Goal: Information Seeking & Learning: Compare options

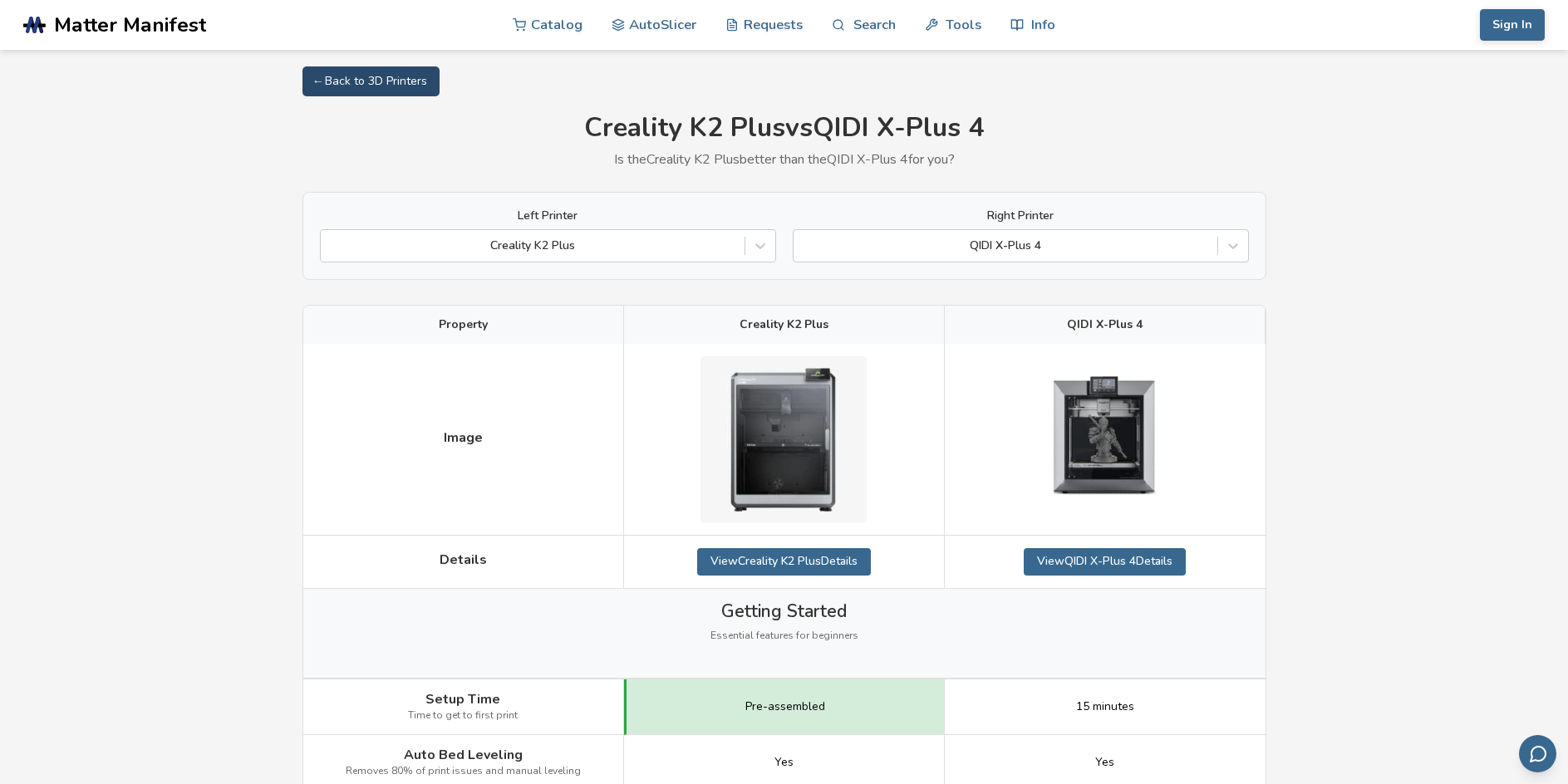
click at [362, 82] on link "← Back to 3D Printers" at bounding box center [371, 81] width 137 height 30
select select "**********"
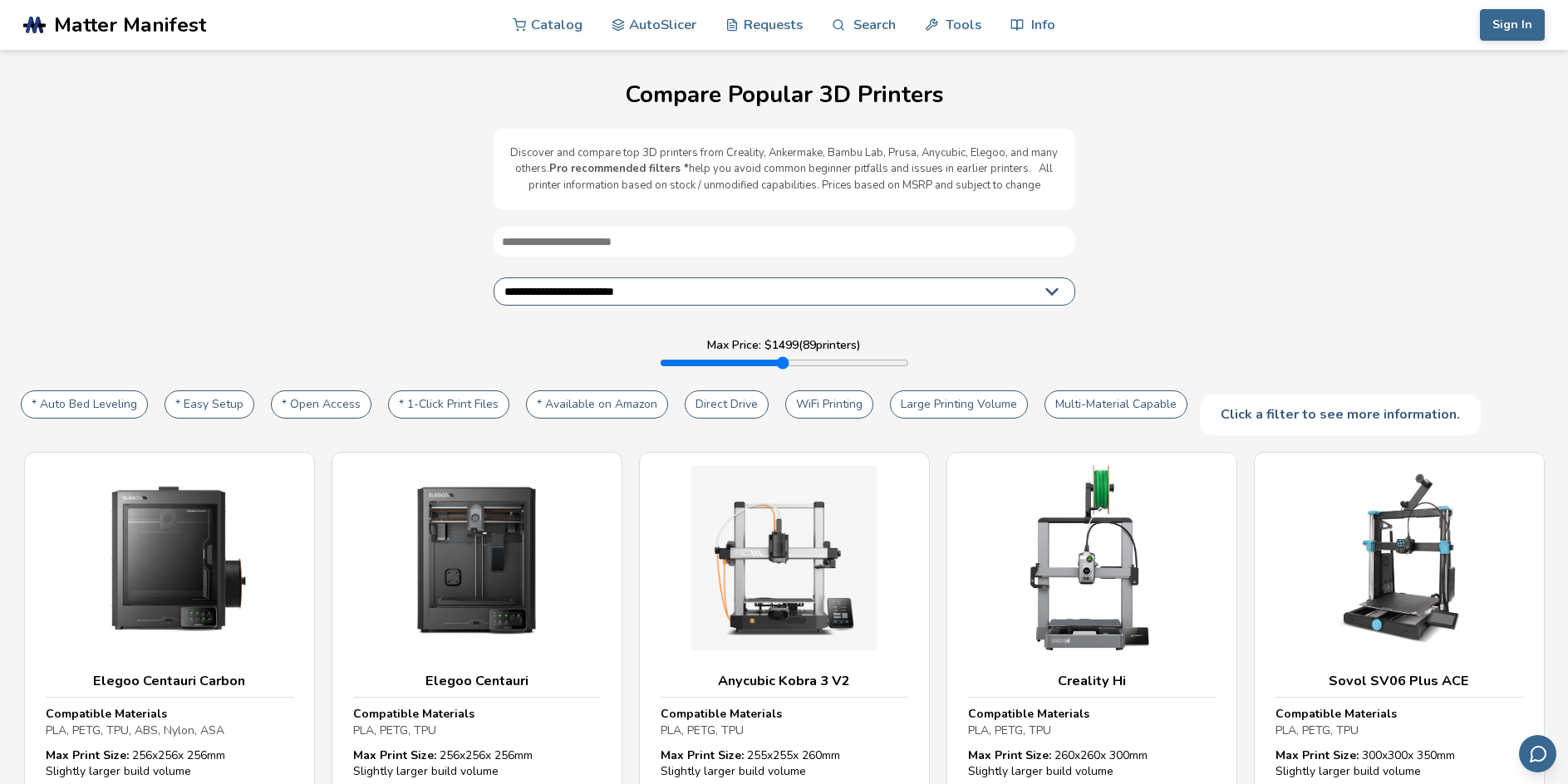
scroll to position [83, 0]
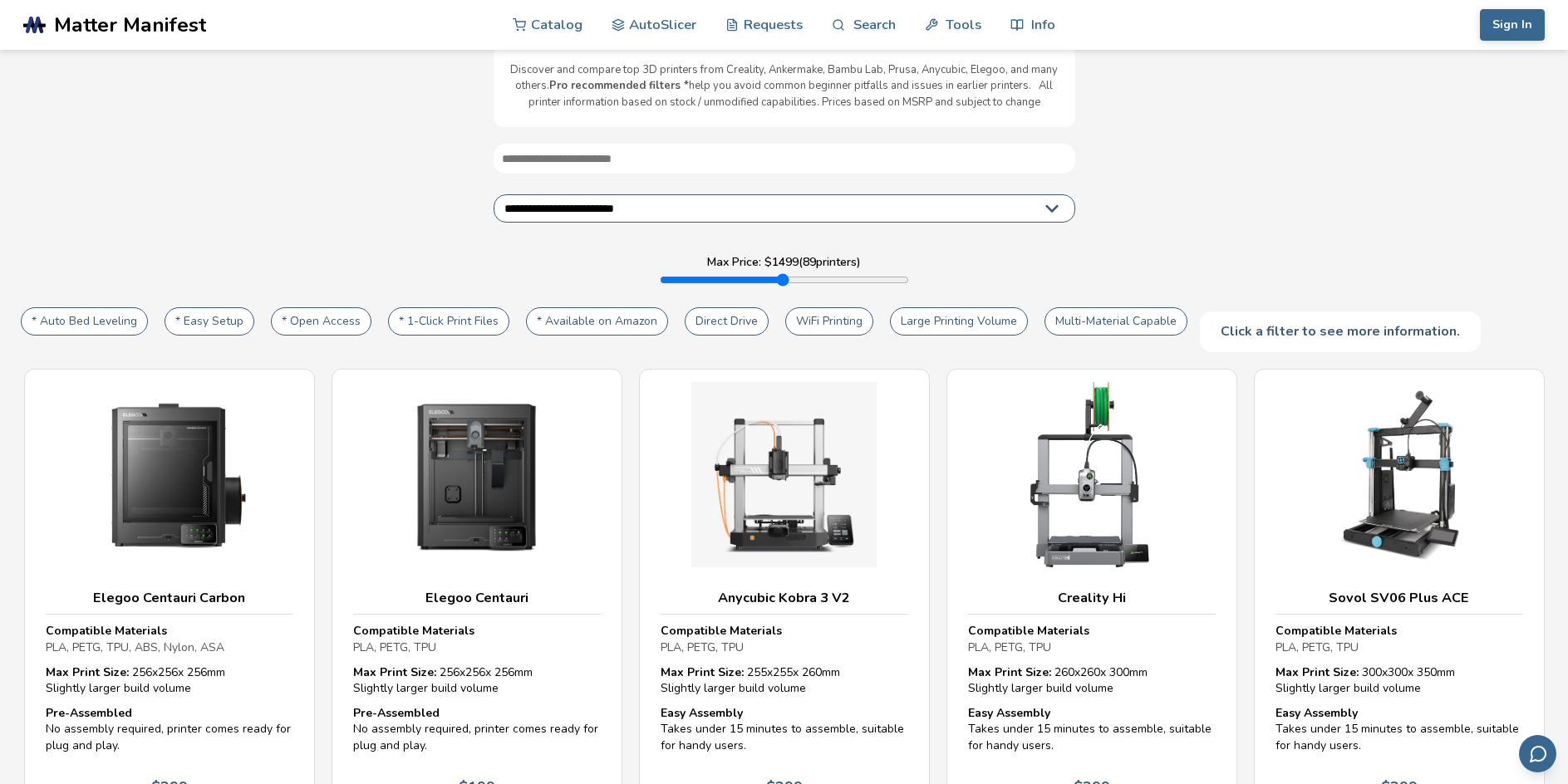
click at [964, 321] on button "Large Printing Volume" at bounding box center [958, 321] width 138 height 28
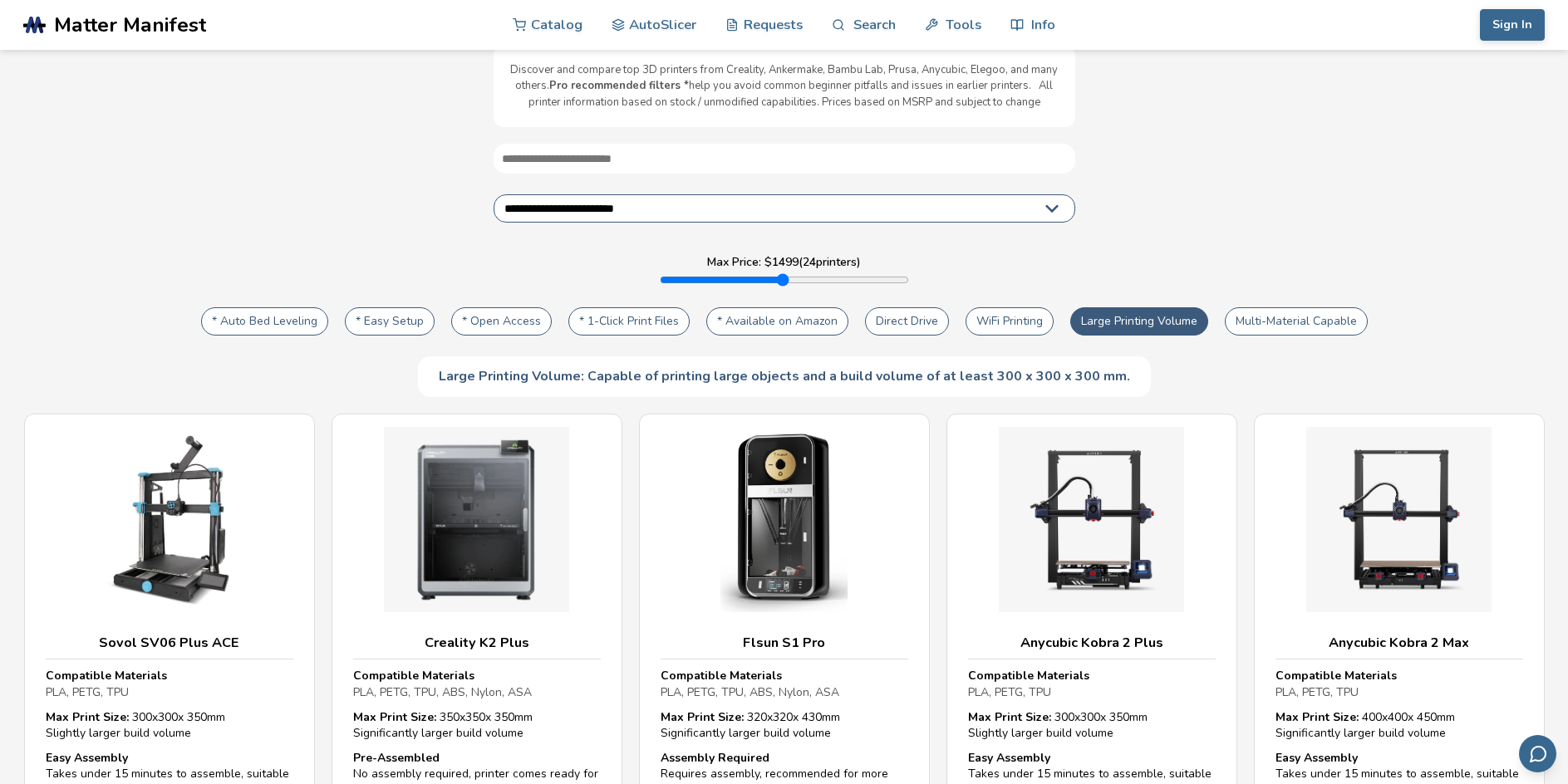
click at [1315, 331] on button "Multi-Material Capable" at bounding box center [1296, 321] width 143 height 28
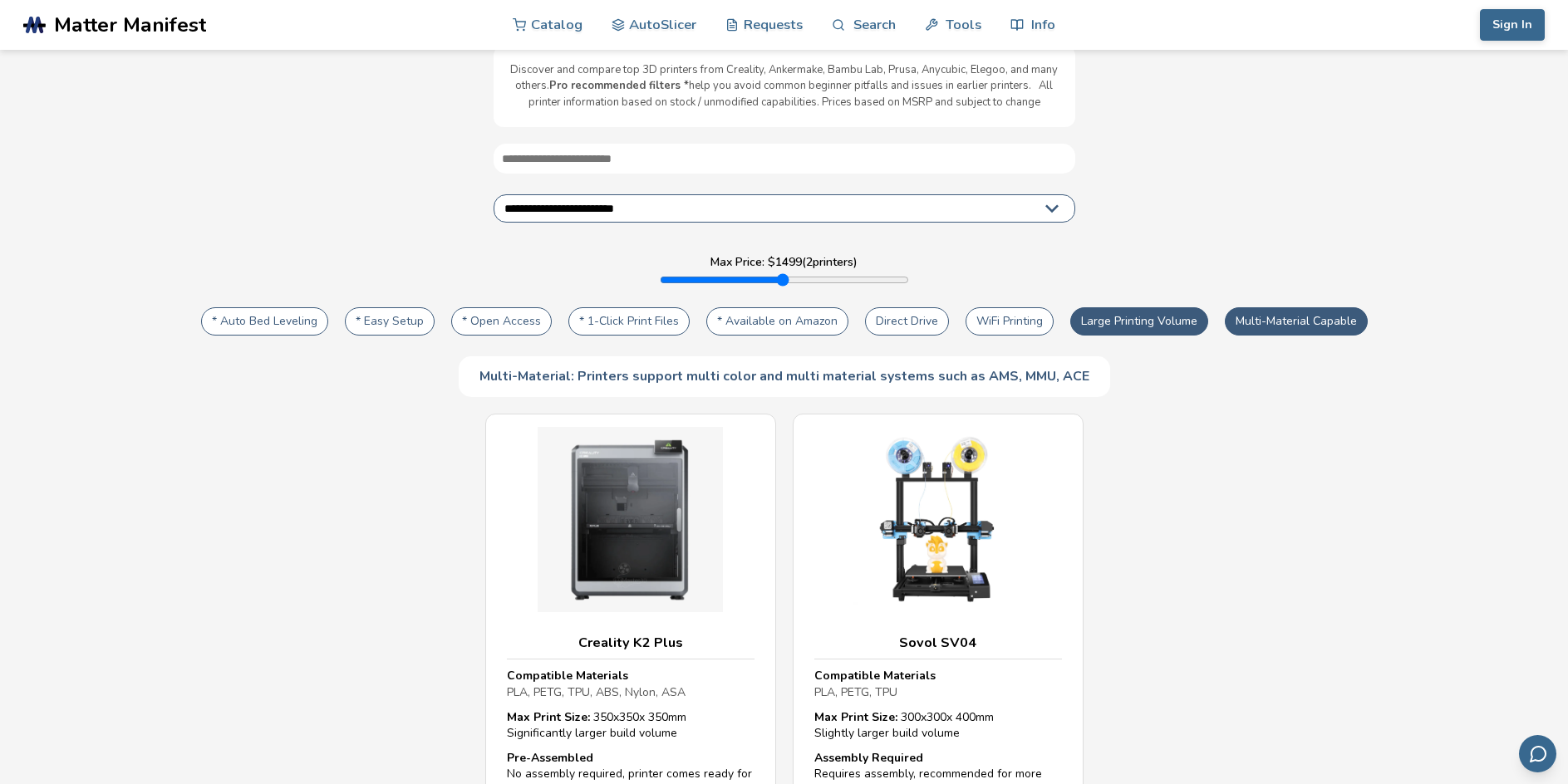
scroll to position [250, 0]
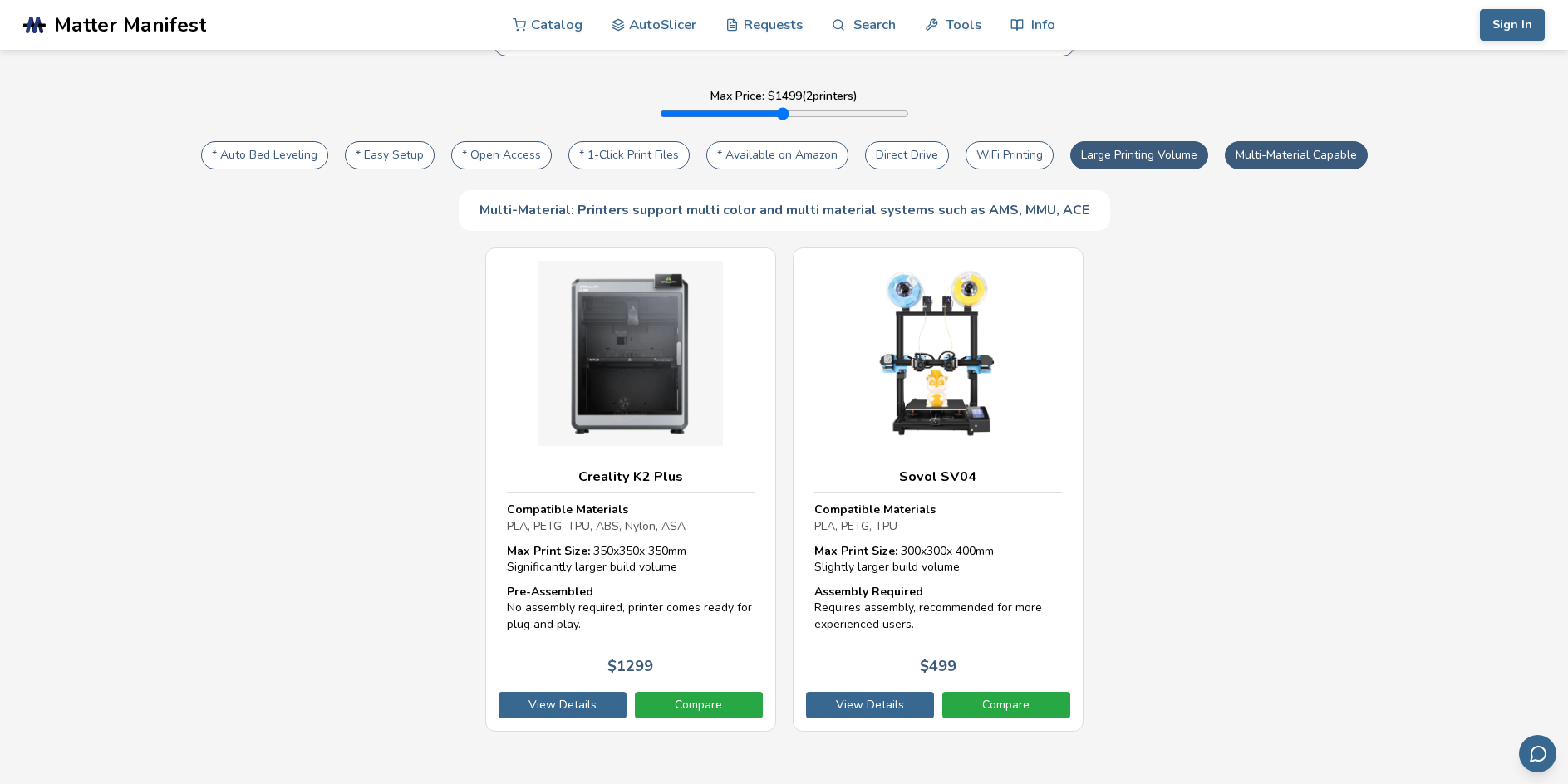
click at [1176, 159] on button "Large Printing Volume" at bounding box center [1139, 155] width 138 height 28
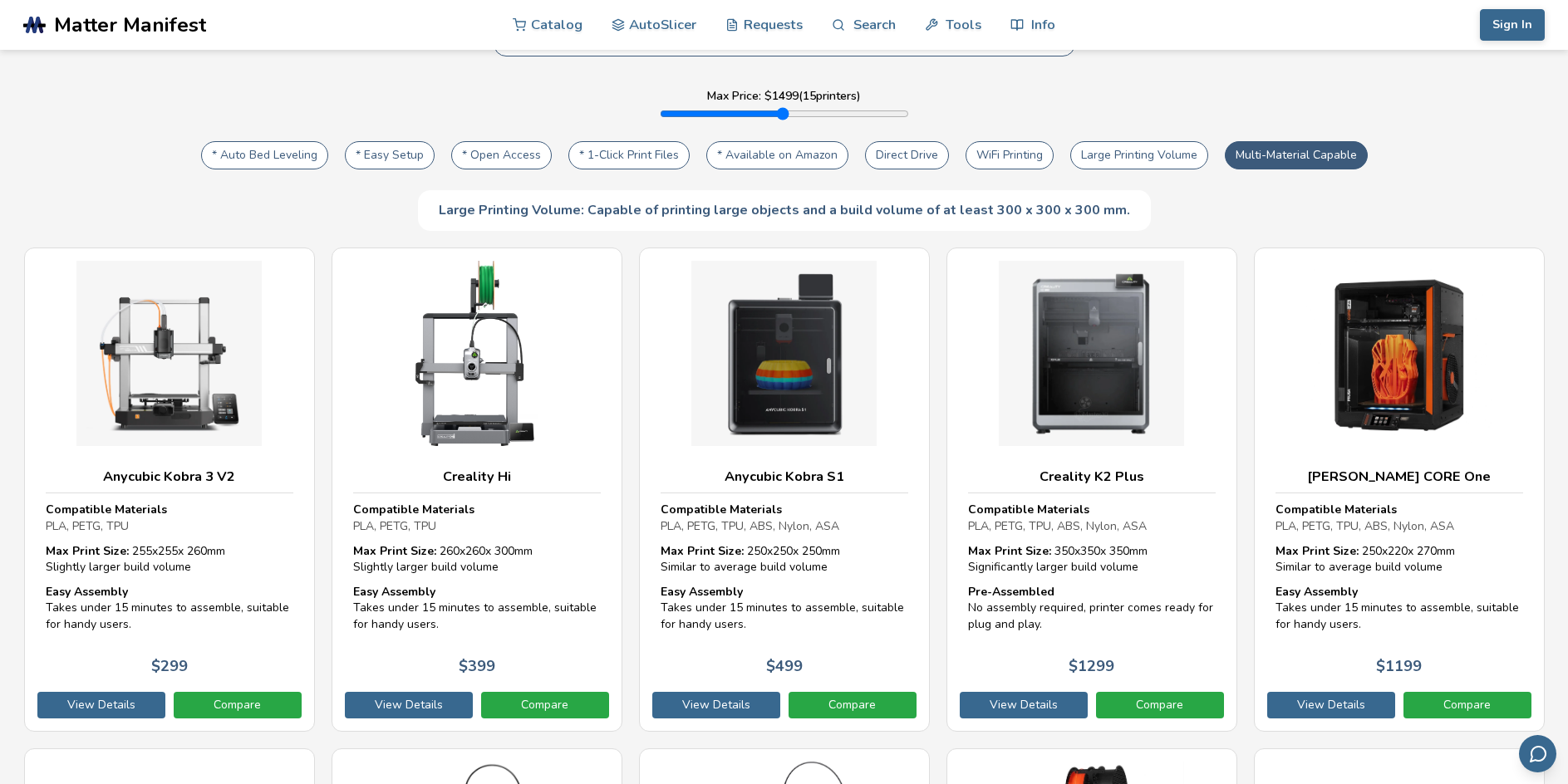
click at [914, 159] on button "Direct Drive" at bounding box center [907, 155] width 84 height 28
click at [482, 160] on button "* Open Access" at bounding box center [501, 155] width 100 height 28
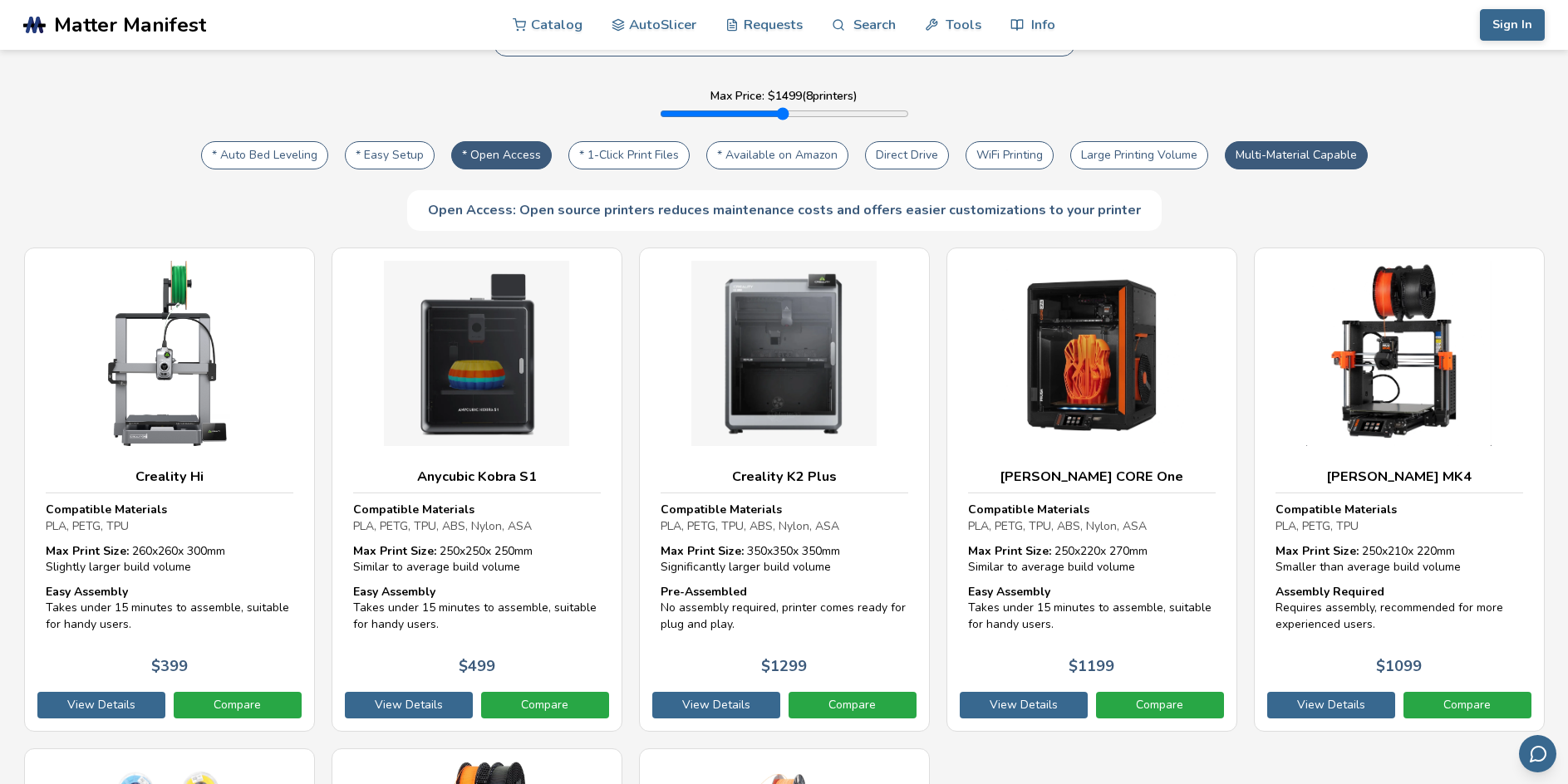
click at [382, 159] on button "* Easy Setup" at bounding box center [389, 155] width 90 height 28
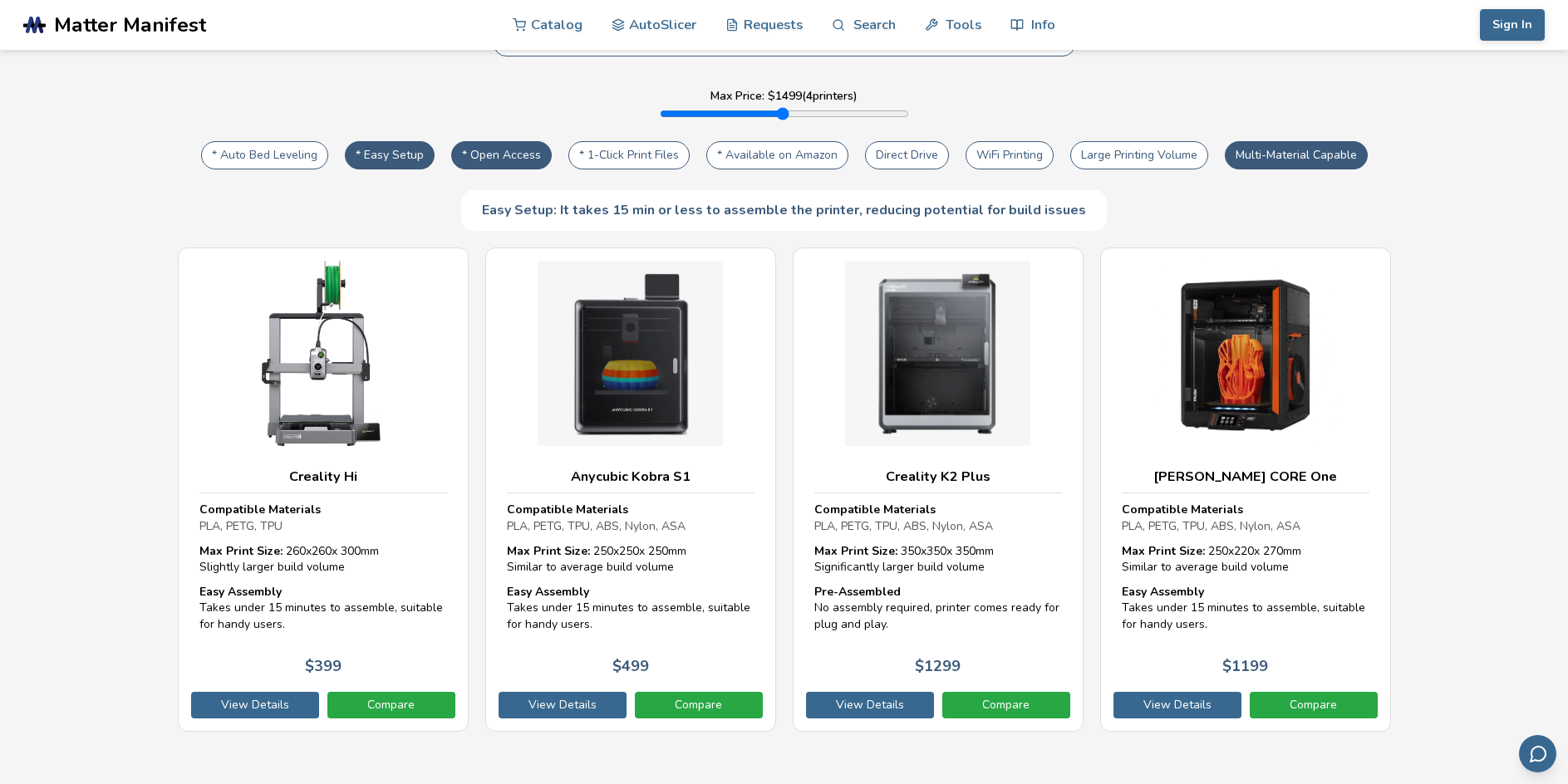
click at [238, 160] on button "* Auto Bed Leveling" at bounding box center [264, 155] width 127 height 28
click at [393, 161] on button "* Easy Setup" at bounding box center [389, 155] width 90 height 28
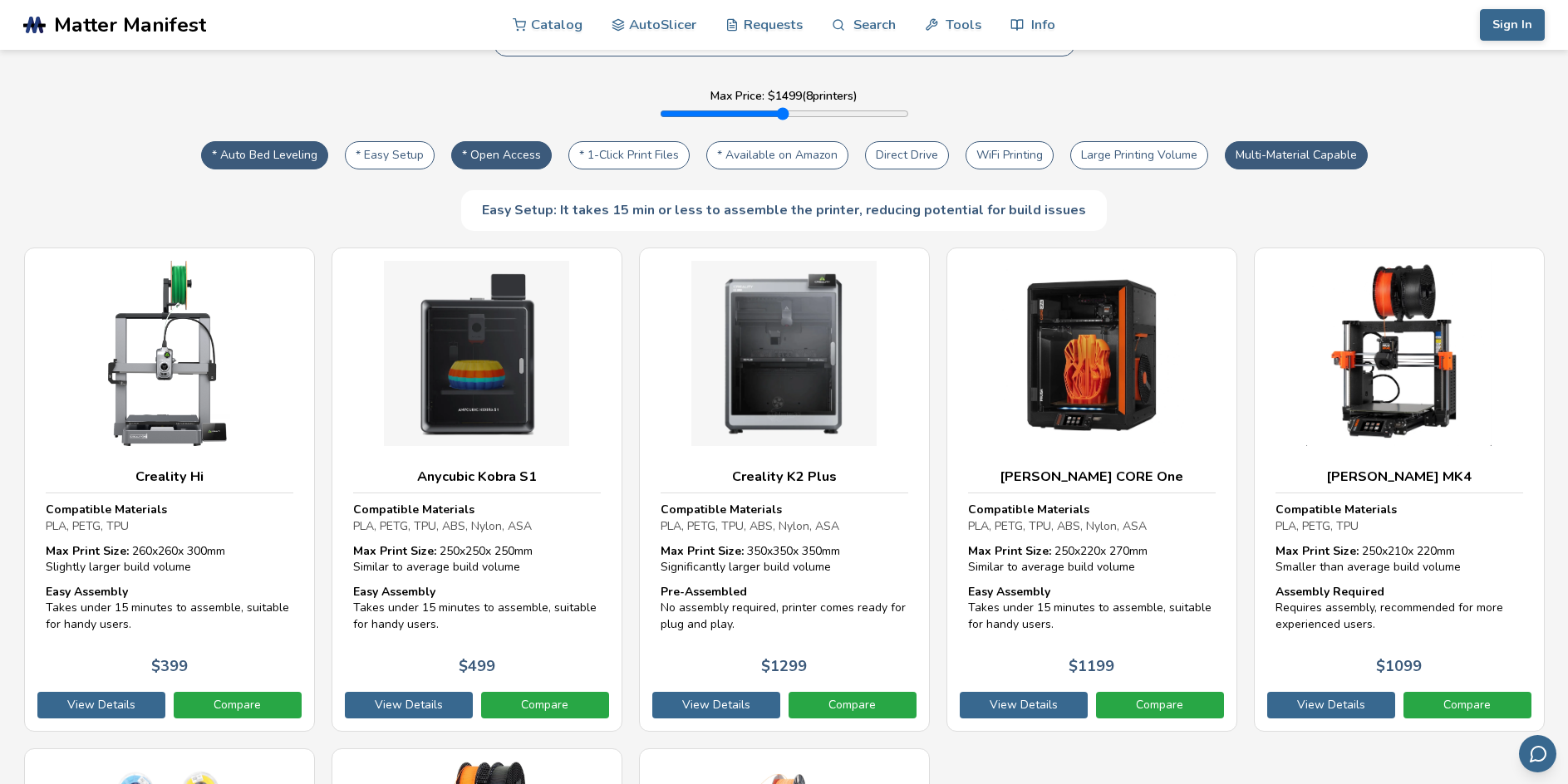
click at [393, 161] on button "* Easy Setup" at bounding box center [389, 155] width 90 height 28
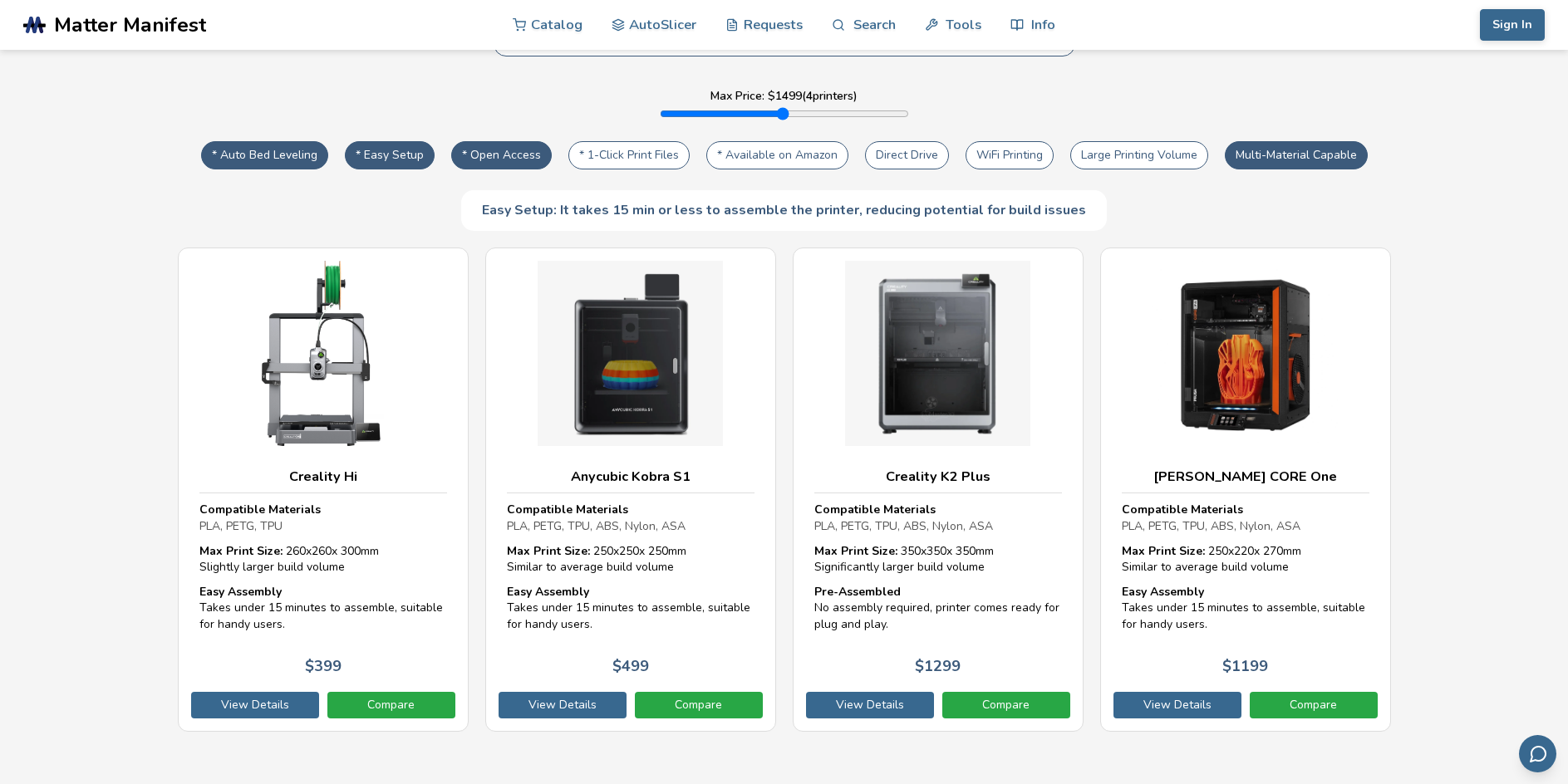
click at [393, 161] on button "* Easy Setup" at bounding box center [389, 155] width 90 height 28
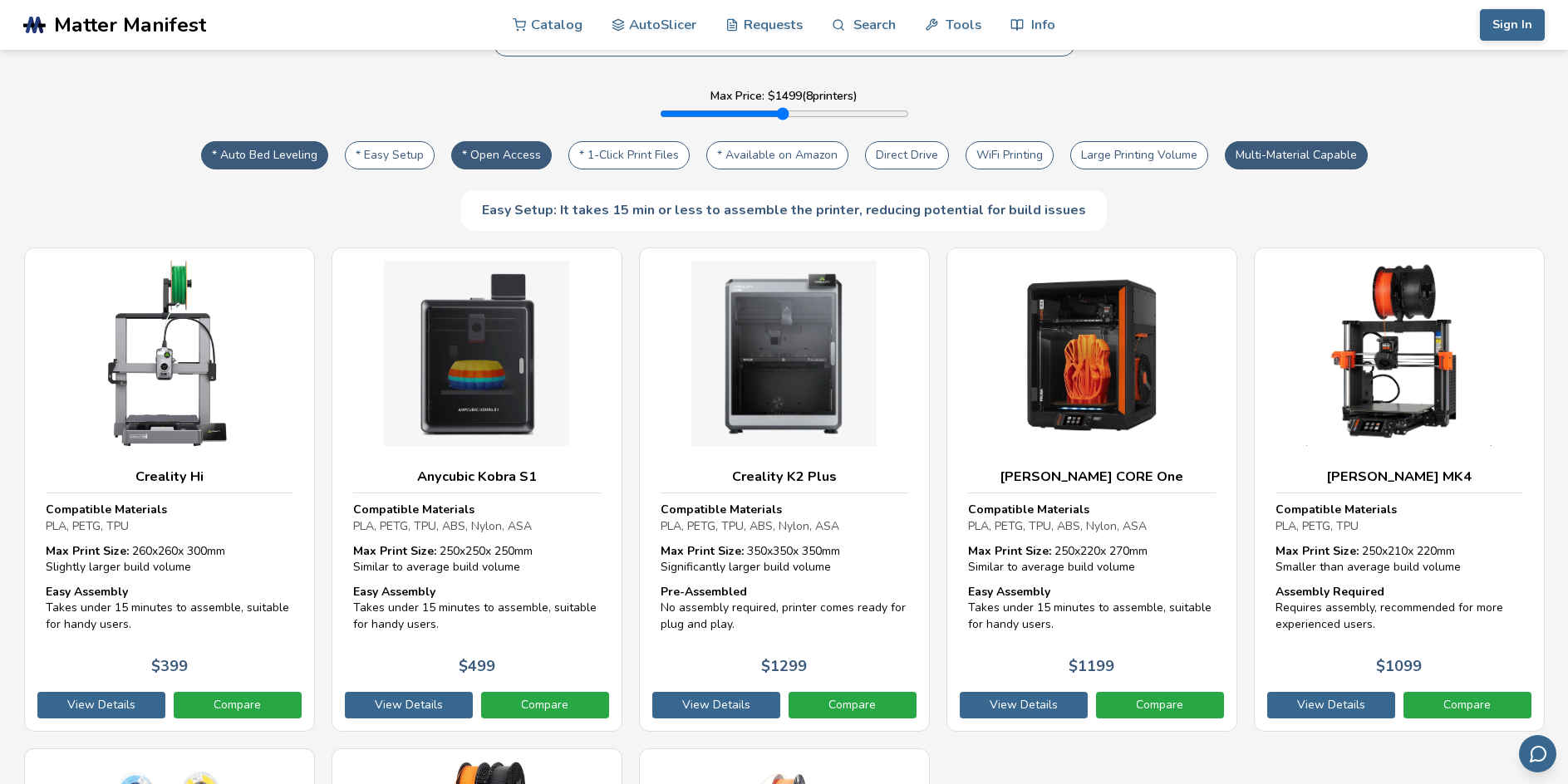
click at [479, 158] on button "* Open Access" at bounding box center [501, 155] width 100 height 28
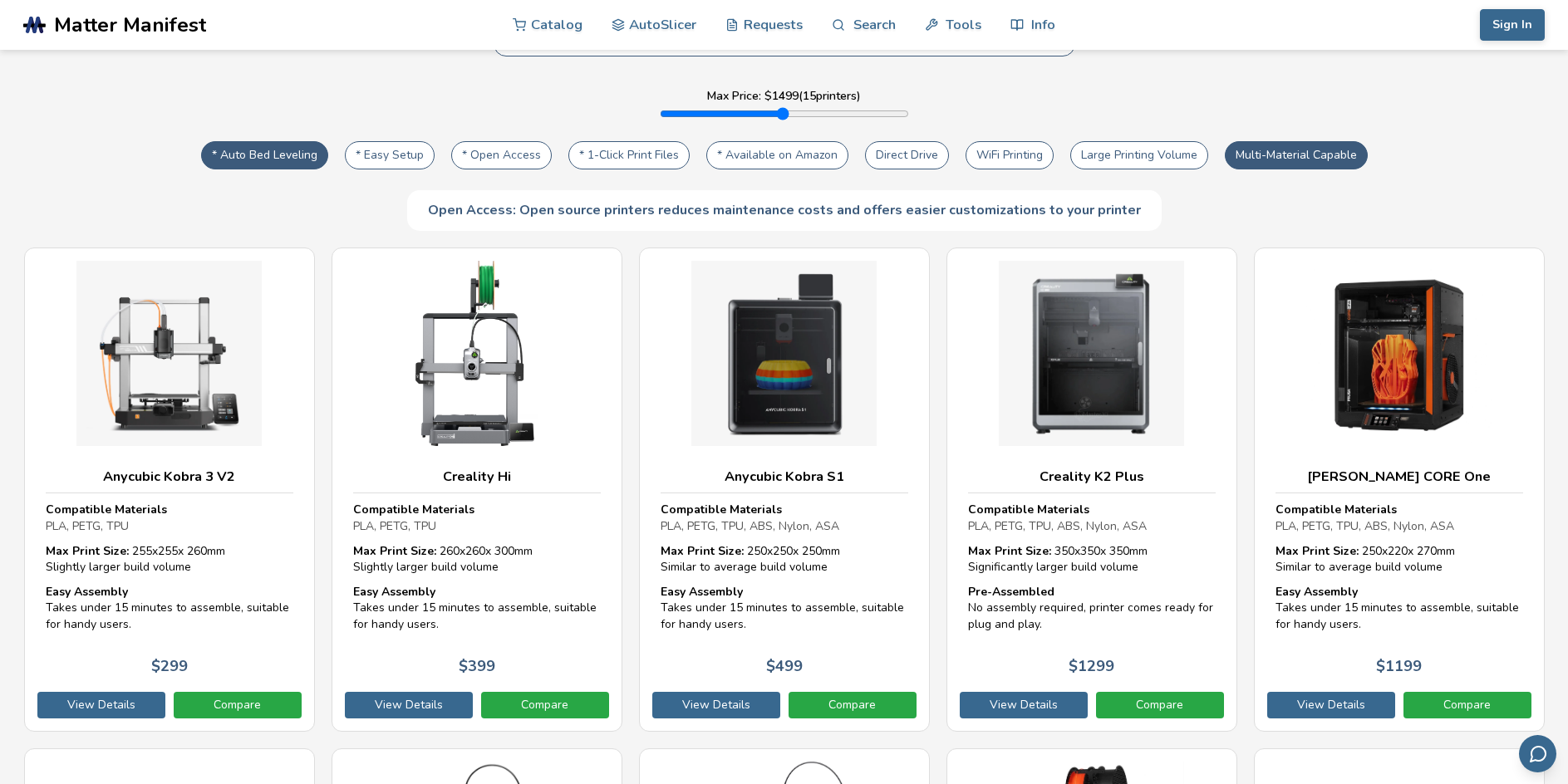
click at [479, 158] on button "* Open Access" at bounding box center [501, 155] width 100 height 28
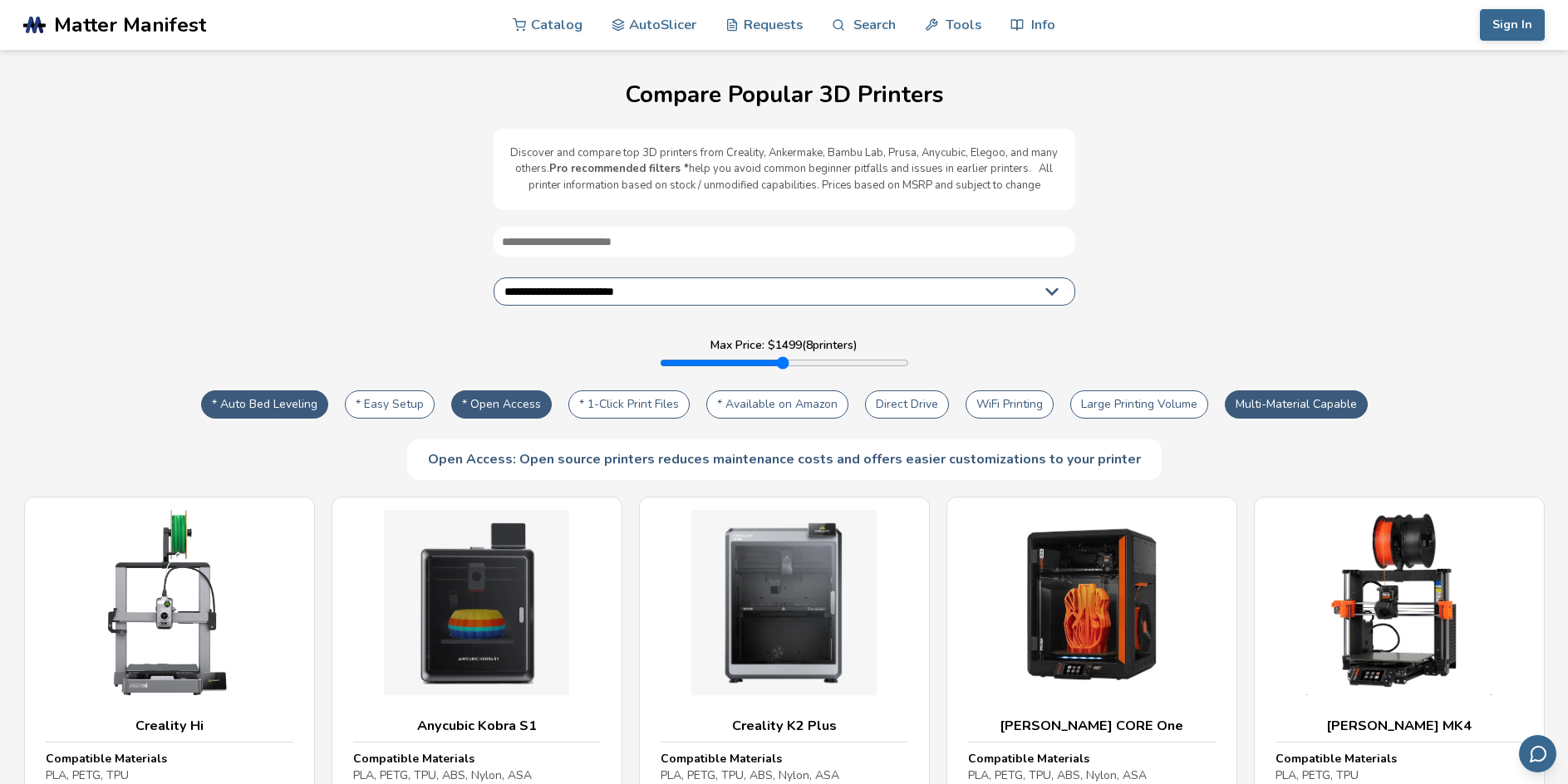
click at [1330, 413] on button "Multi-Material Capable" at bounding box center [1296, 404] width 143 height 28
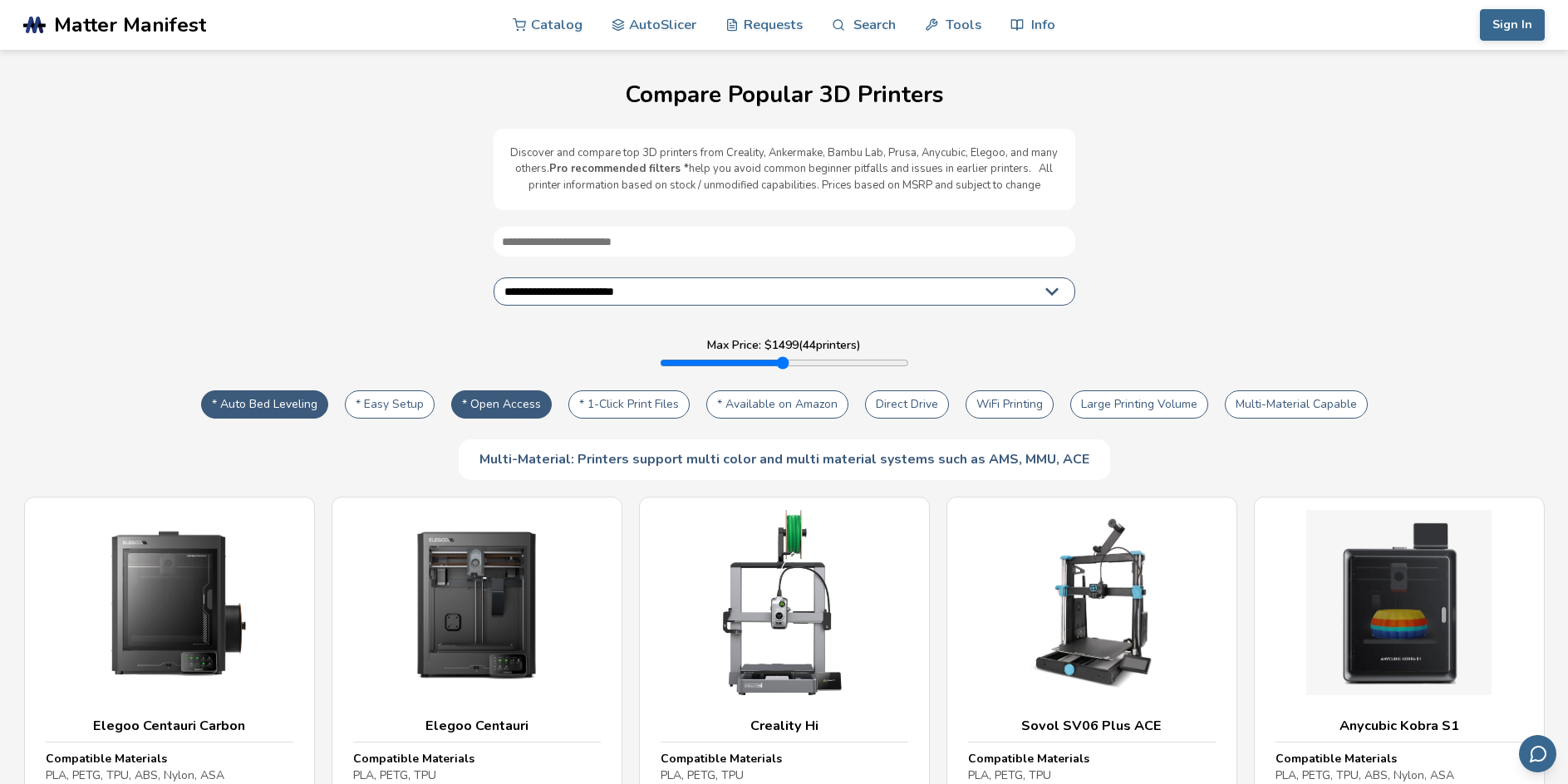
click at [1155, 400] on button "Large Printing Volume" at bounding box center [1139, 404] width 138 height 28
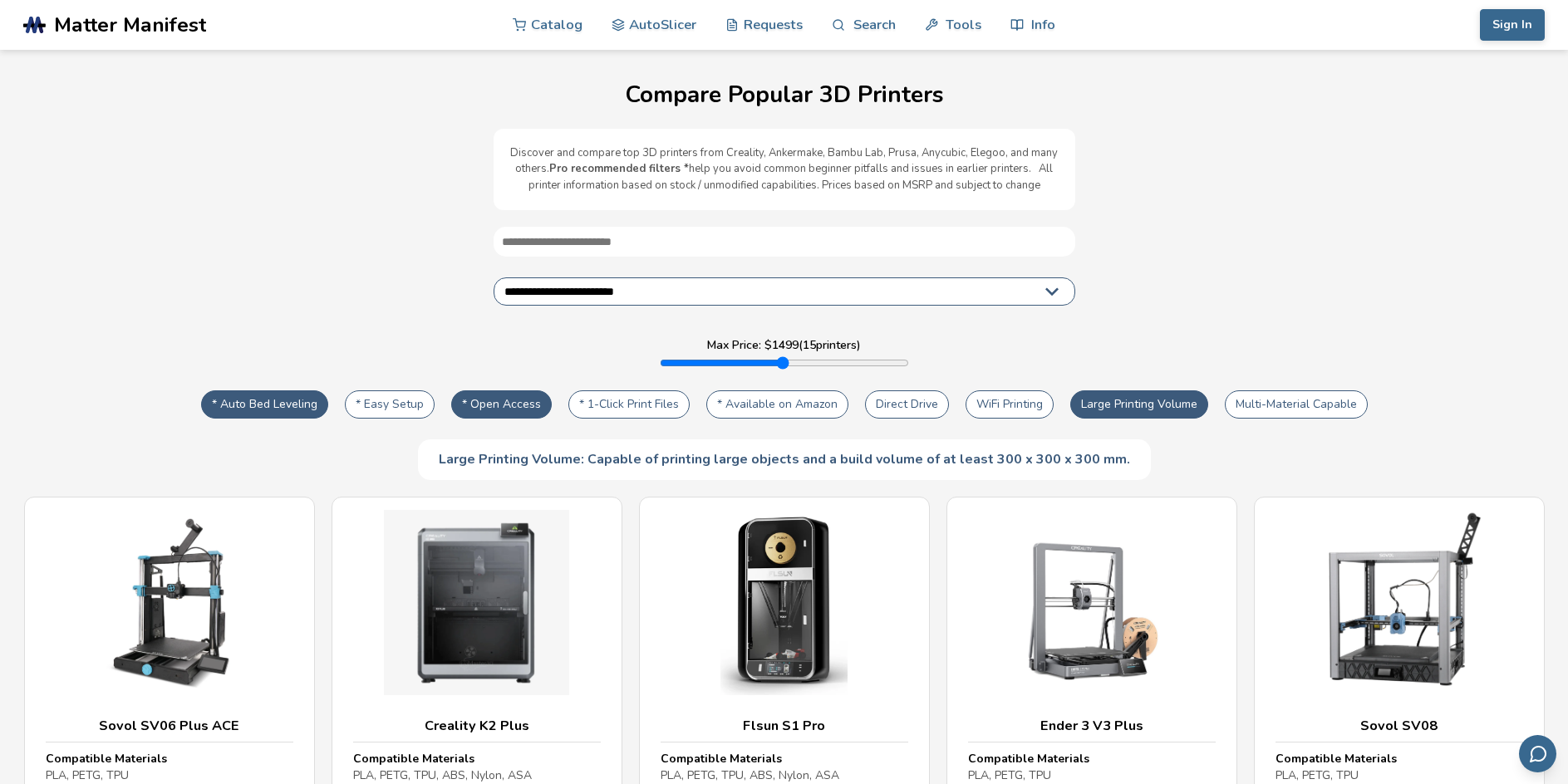
click at [865, 288] on select "**********" at bounding box center [784, 292] width 582 height 28
click at [1206, 240] on div "**********" at bounding box center [783, 353] width 1535 height 253
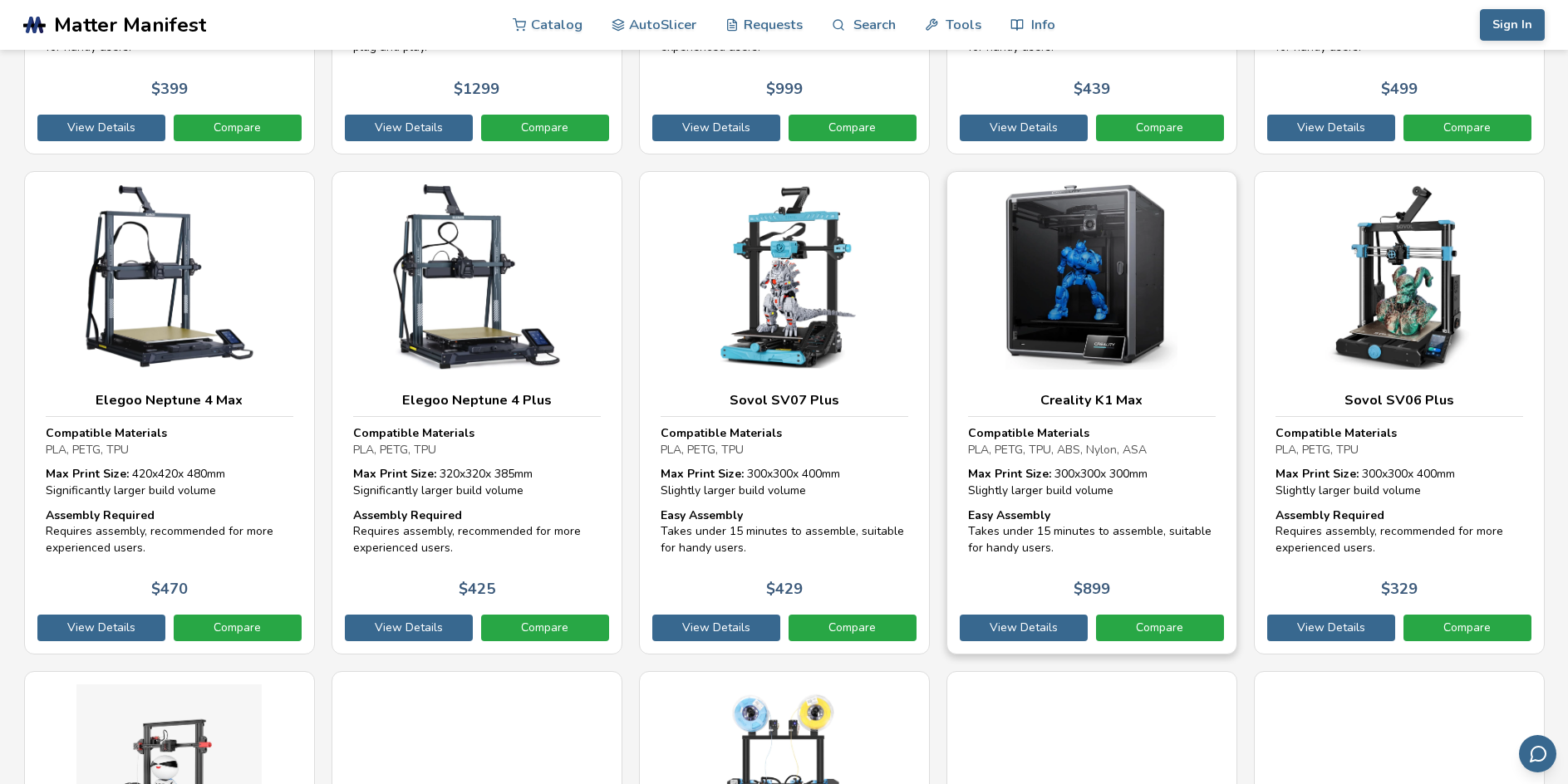
scroll to position [162, 0]
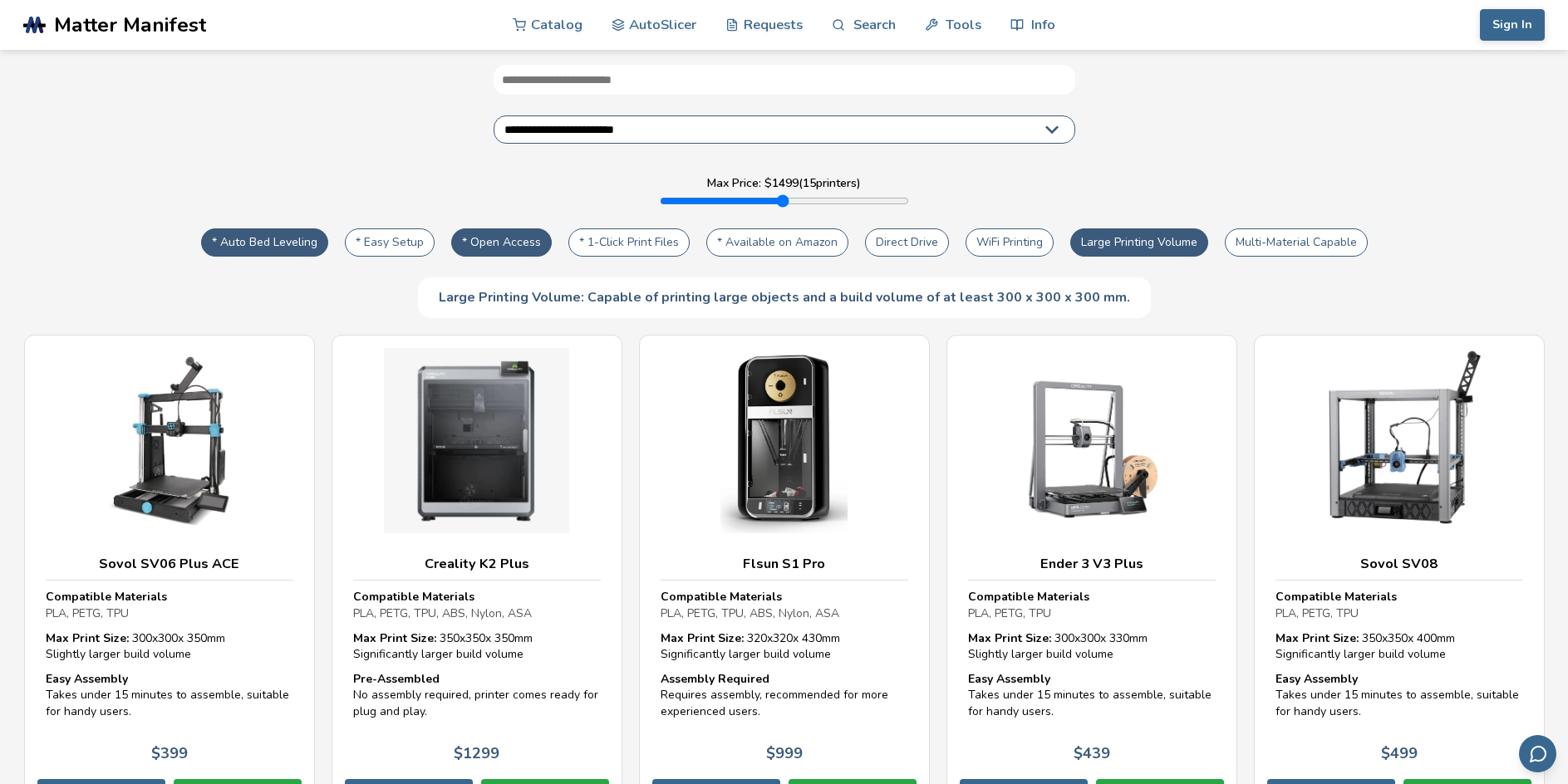
click at [1324, 244] on button "Multi-Material Capable" at bounding box center [1296, 242] width 143 height 28
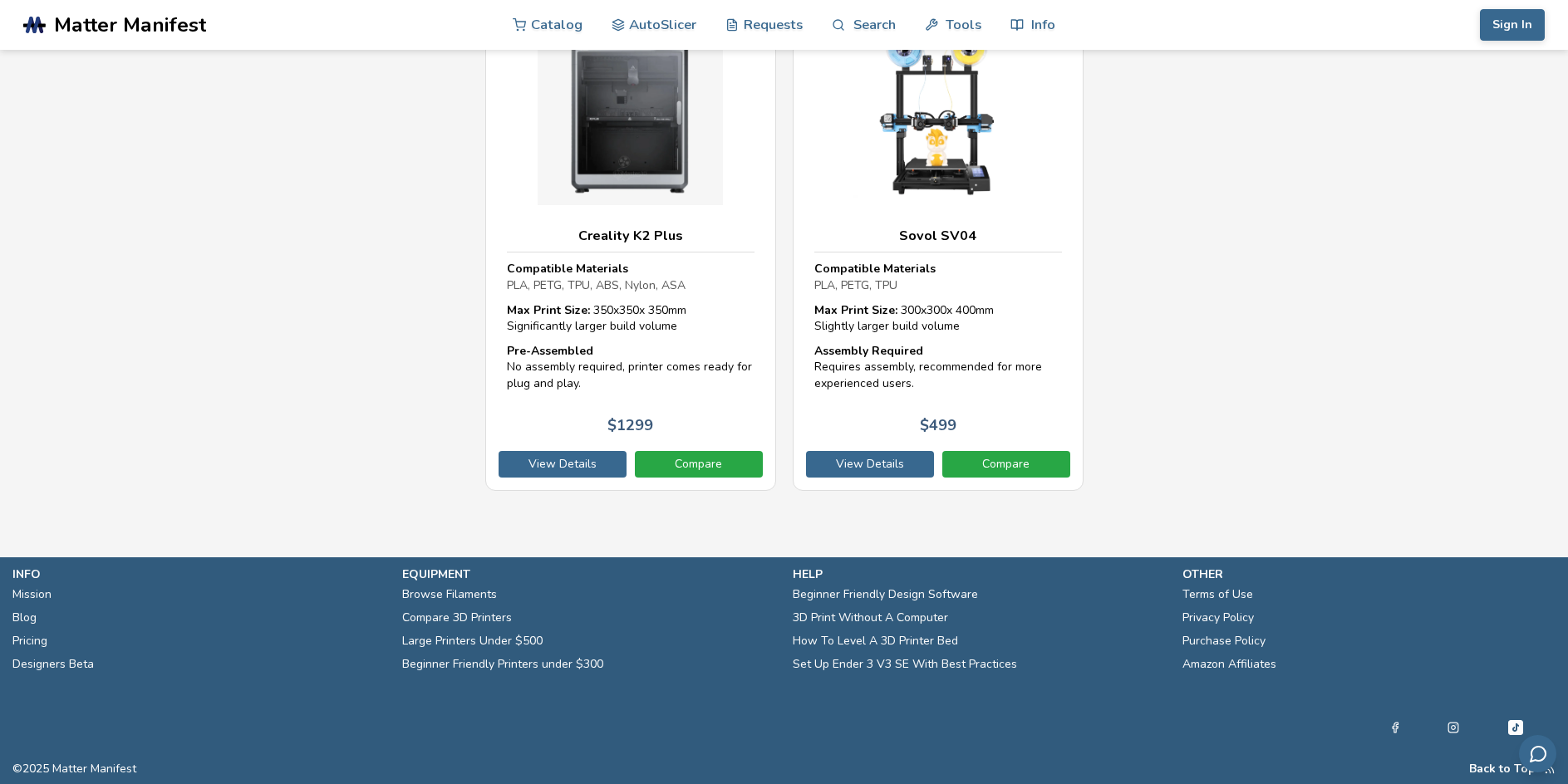
scroll to position [75, 0]
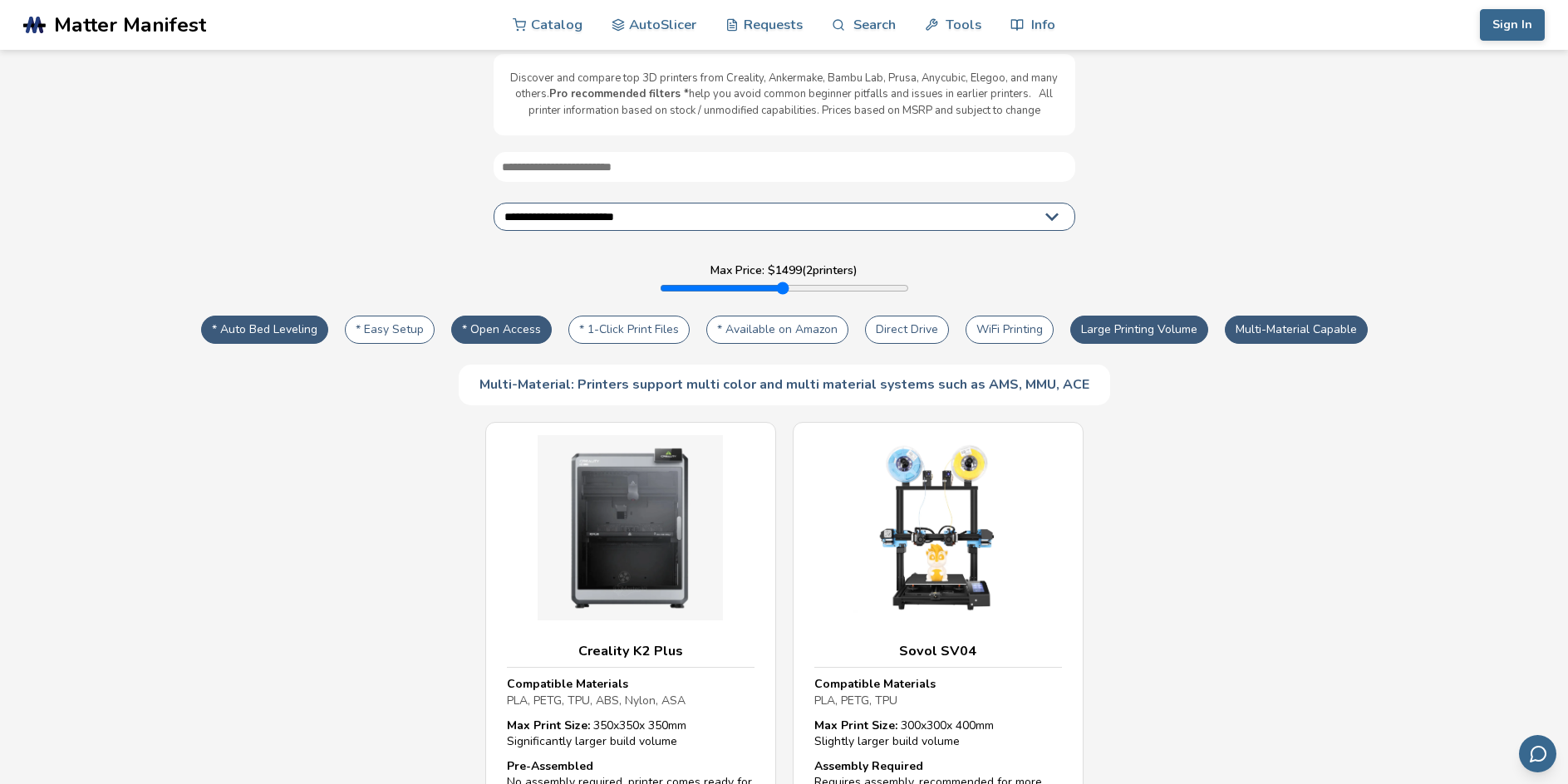
click at [1287, 325] on button "Multi-Material Capable" at bounding box center [1296, 329] width 143 height 28
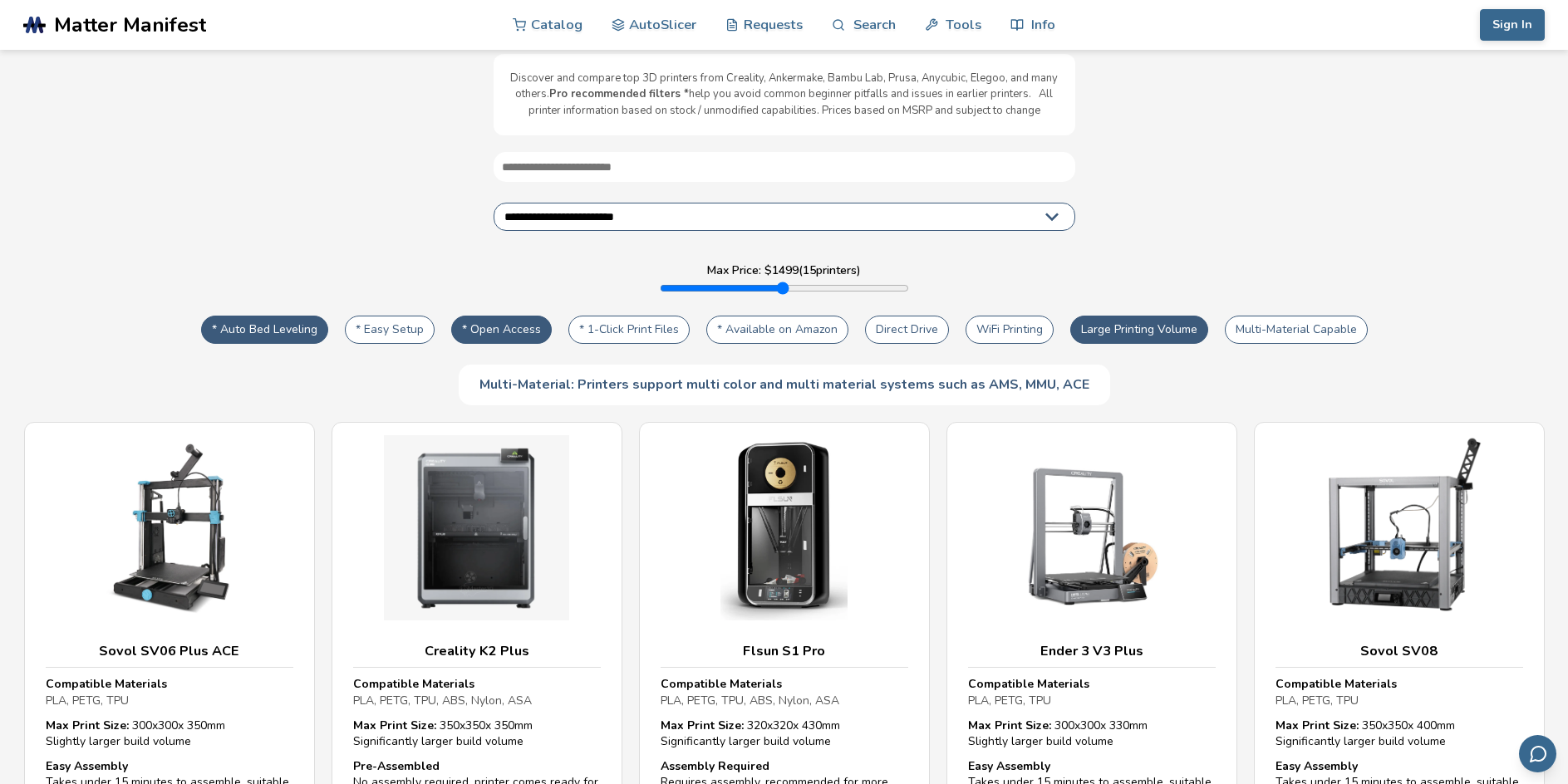
click at [1287, 325] on button "Multi-Material Capable" at bounding box center [1296, 329] width 143 height 28
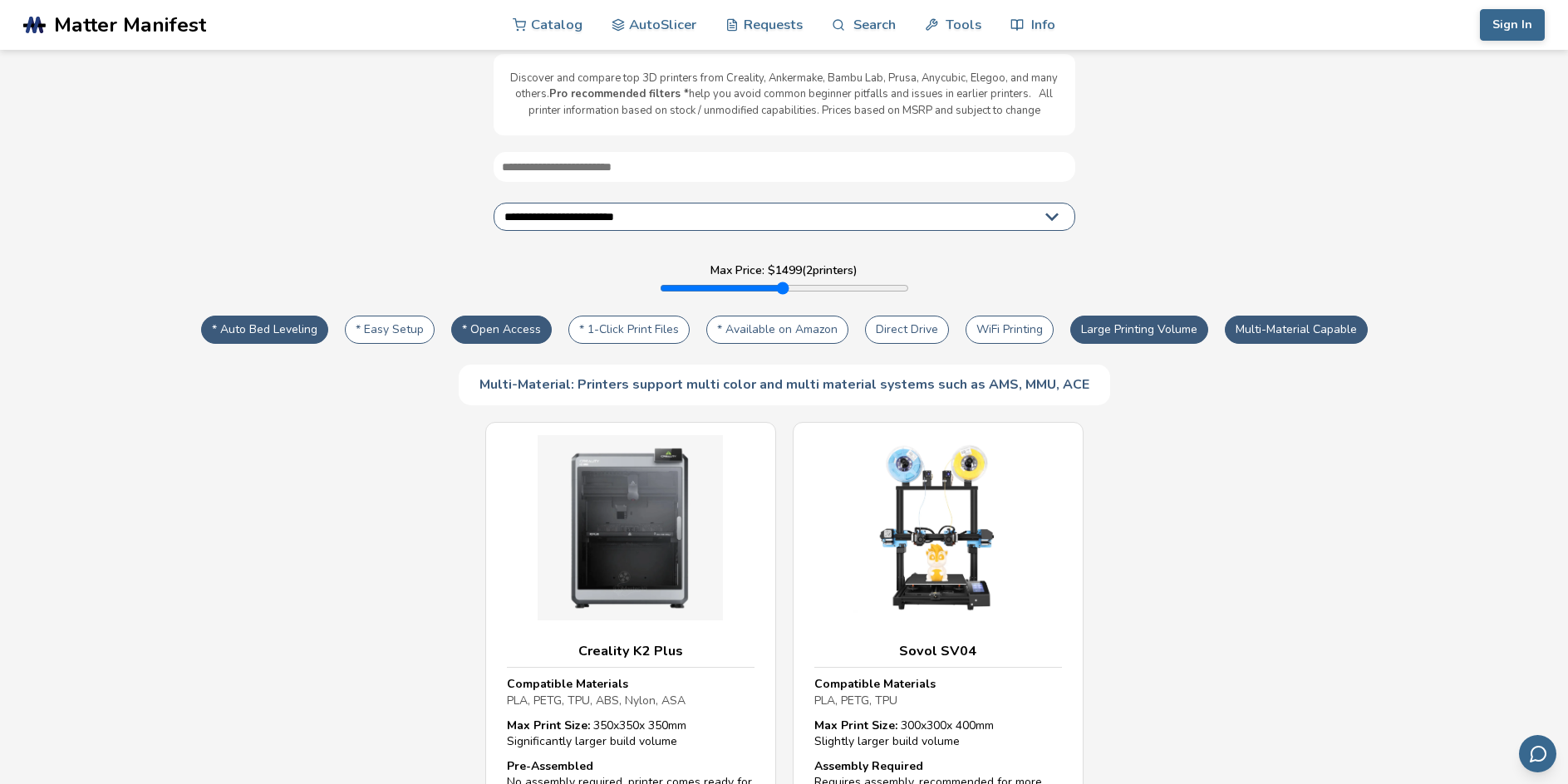
click at [1287, 325] on button "Multi-Material Capable" at bounding box center [1296, 329] width 143 height 28
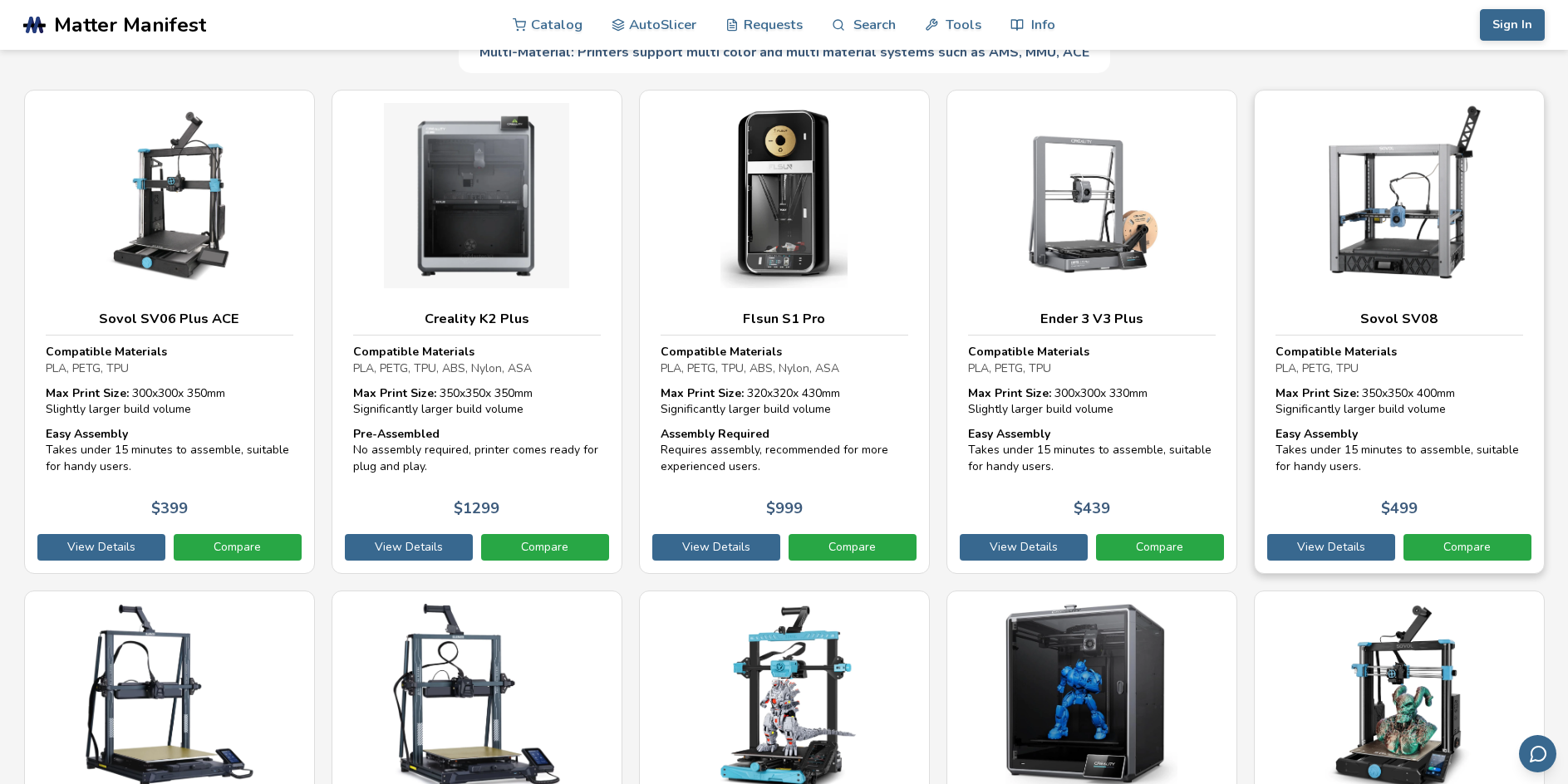
scroll to position [158, 0]
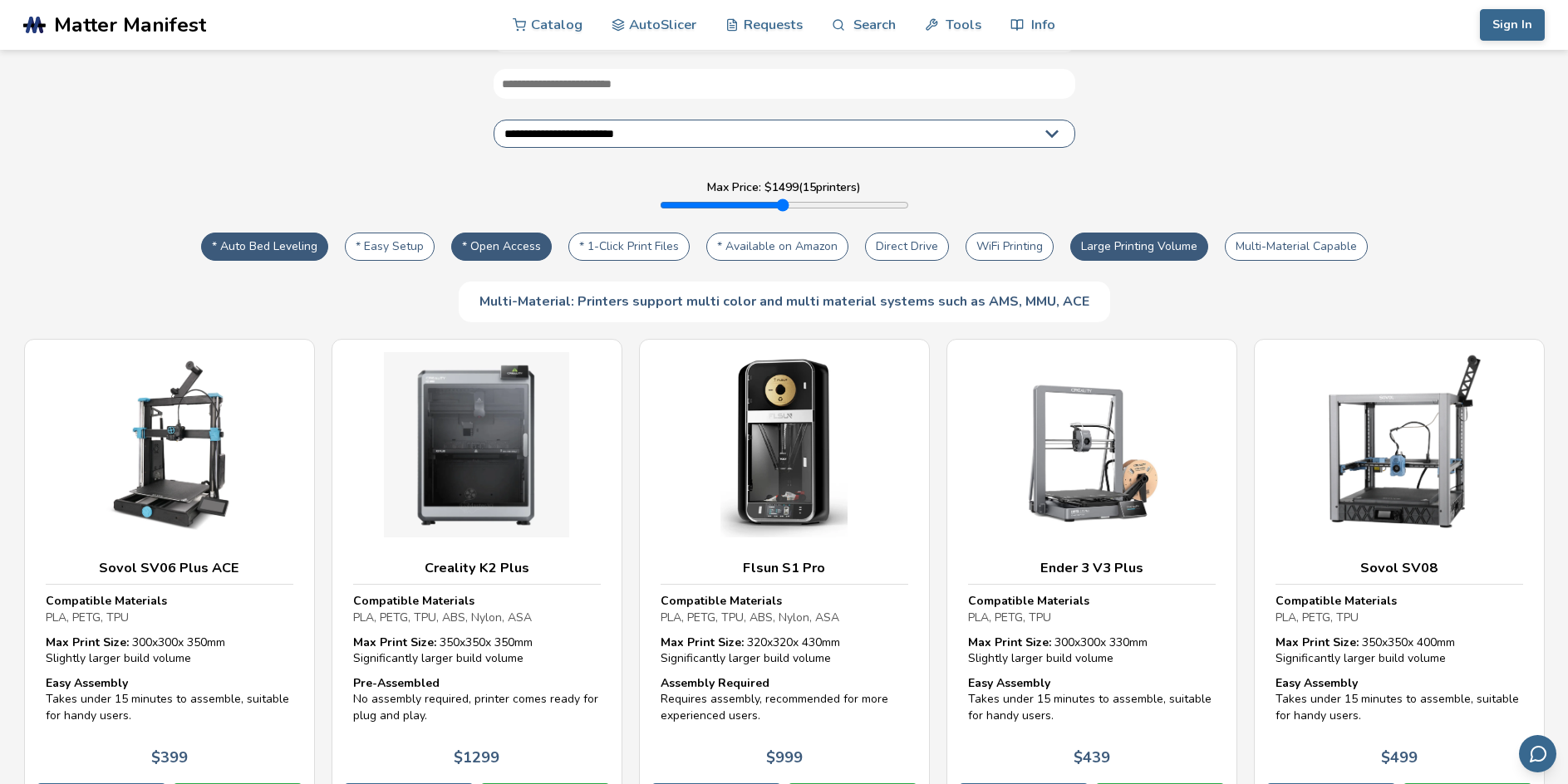
click at [1307, 245] on button "Multi-Material Capable" at bounding box center [1296, 246] width 143 height 28
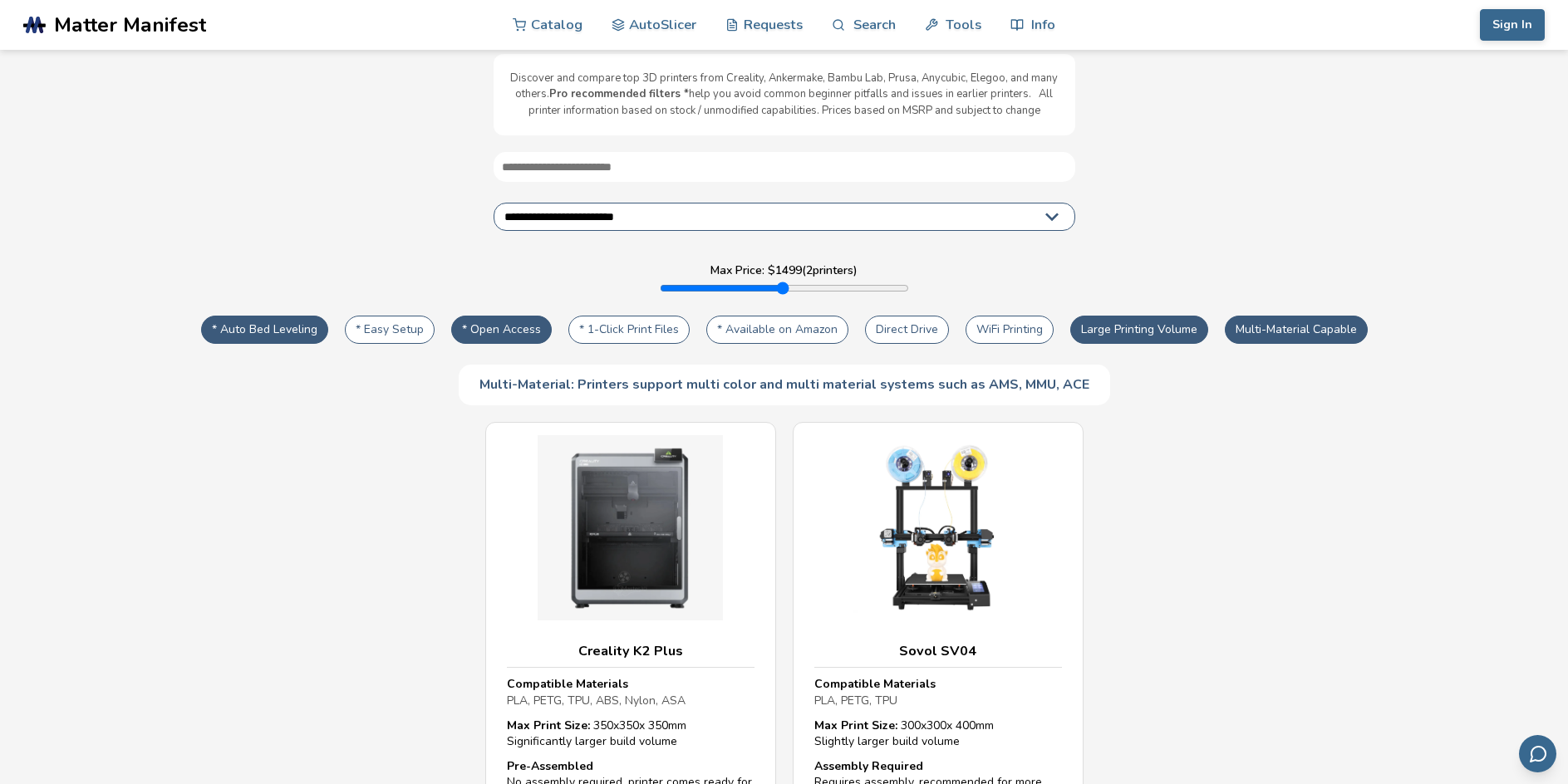
scroll to position [241, 0]
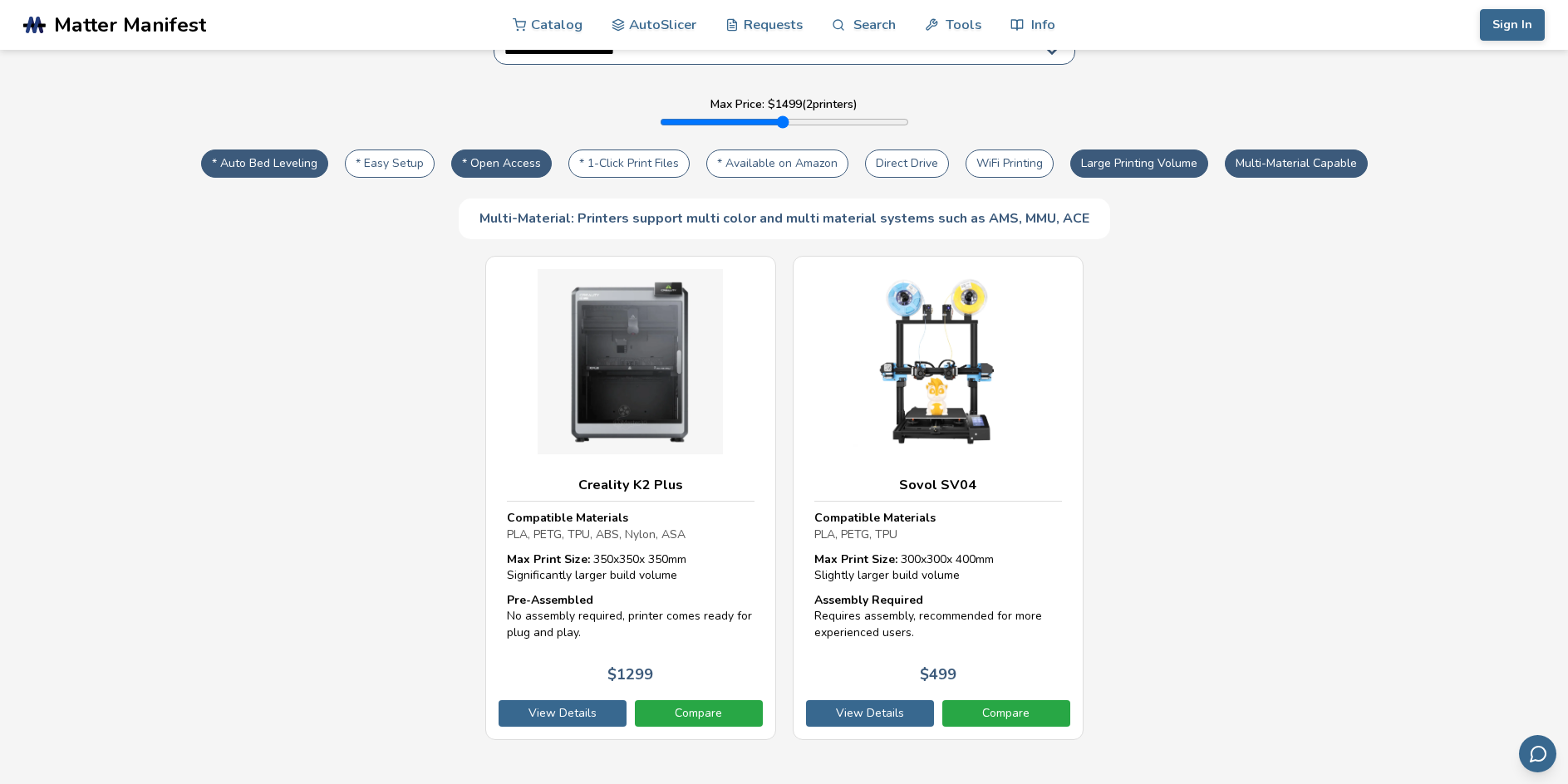
click at [1306, 159] on button "Multi-Material Capable" at bounding box center [1296, 163] width 143 height 28
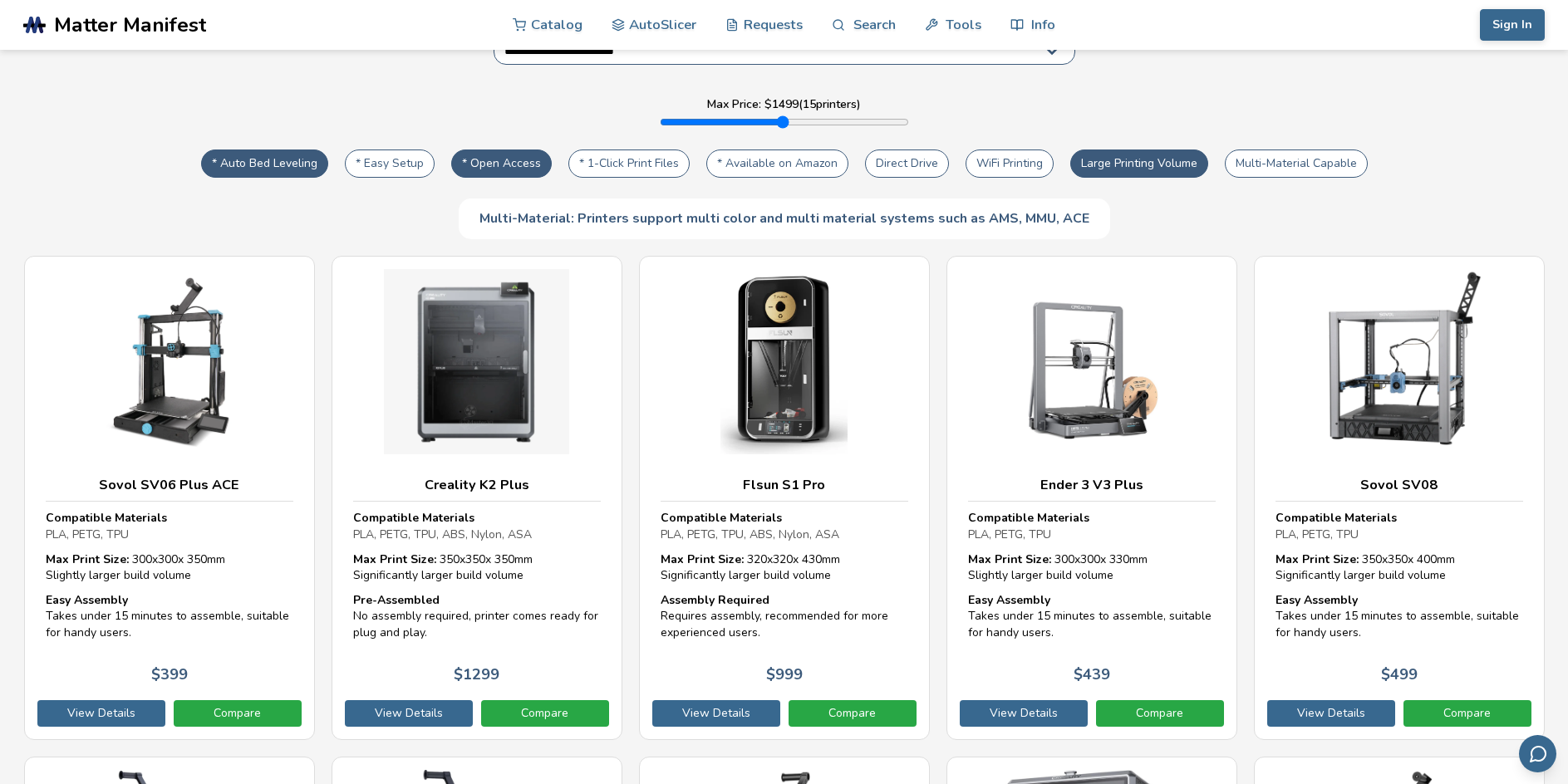
click at [1306, 159] on button "Multi-Material Capable" at bounding box center [1296, 163] width 143 height 28
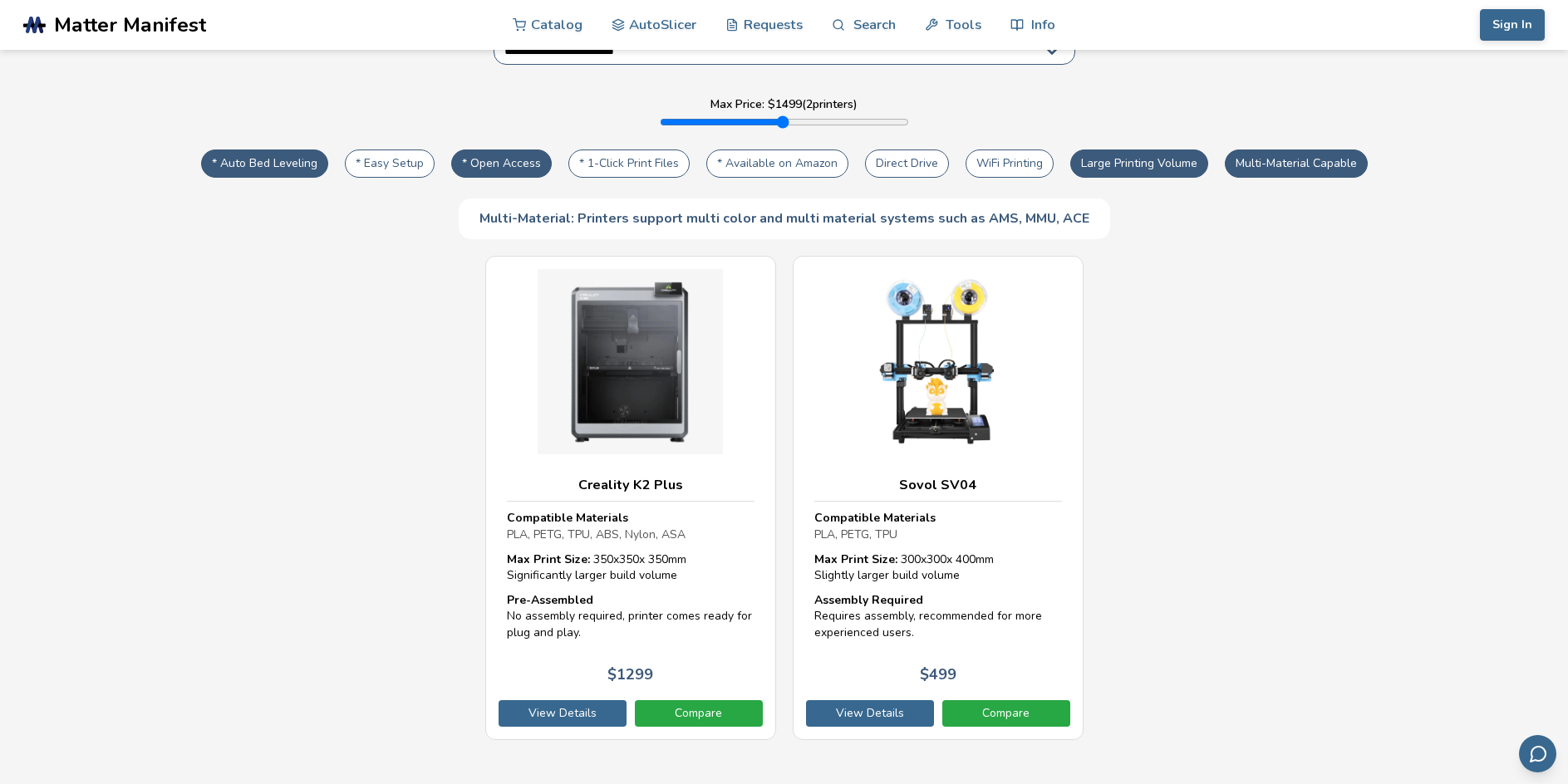
click at [1306, 159] on button "Multi-Material Capable" at bounding box center [1296, 163] width 143 height 28
type input "****"
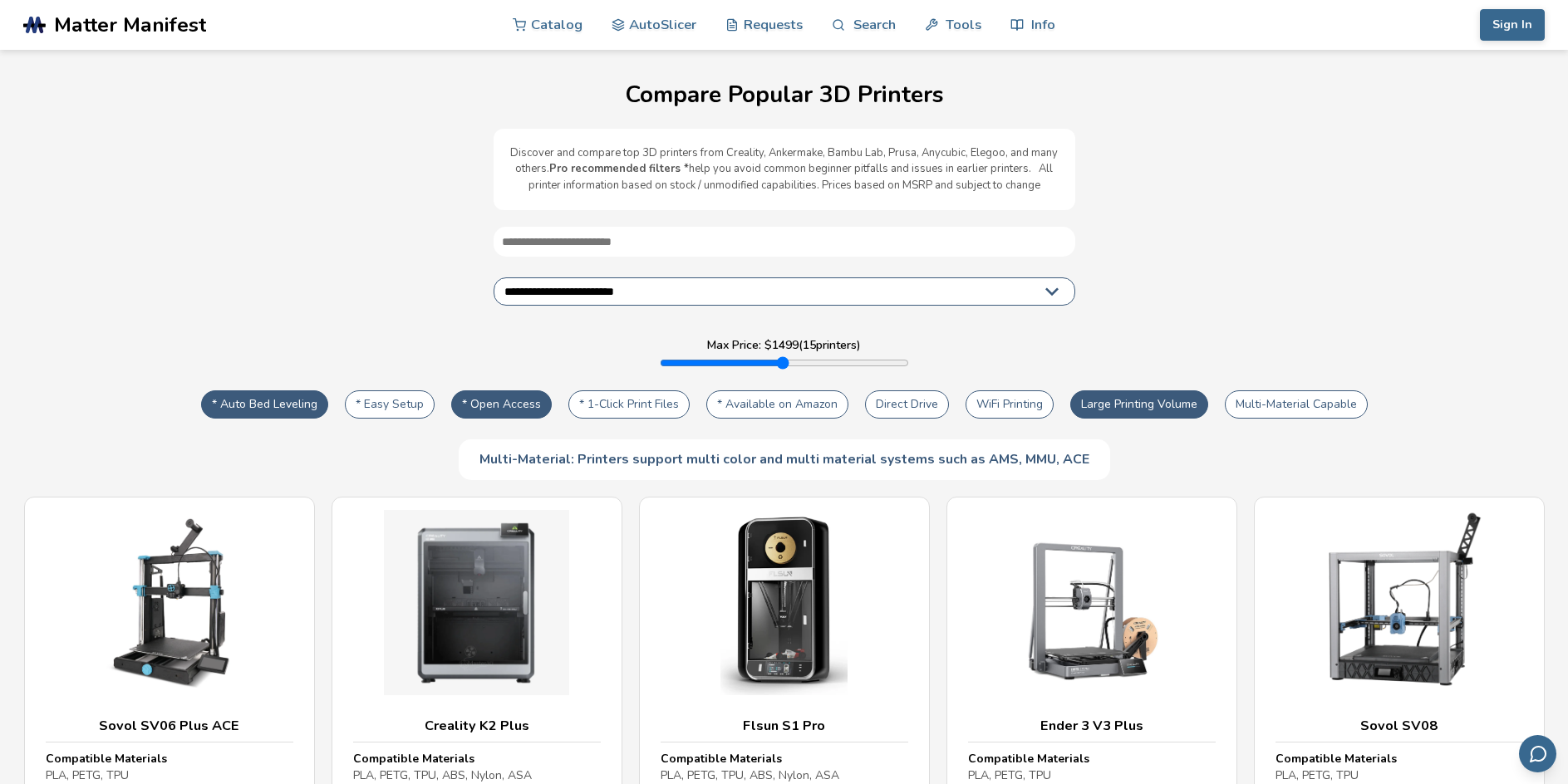
drag, startPoint x: 1520, startPoint y: 596, endPoint x: 1375, endPoint y: 81, distance: 535.0
click at [1375, 82] on h1 "Compare Popular 3D Printers" at bounding box center [783, 95] width 1535 height 26
